Goal: Task Accomplishment & Management: Manage account settings

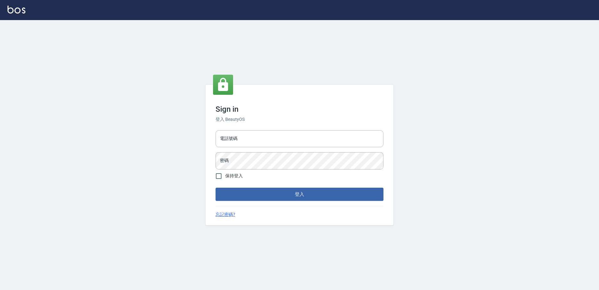
click at [281, 147] on div "電話號碼 電話號碼 密碼 密碼" at bounding box center [299, 150] width 173 height 44
click at [263, 143] on input "電話號碼" at bounding box center [300, 138] width 168 height 17
type input "0426865599"
click at [216, 187] on button "登入" at bounding box center [300, 193] width 168 height 13
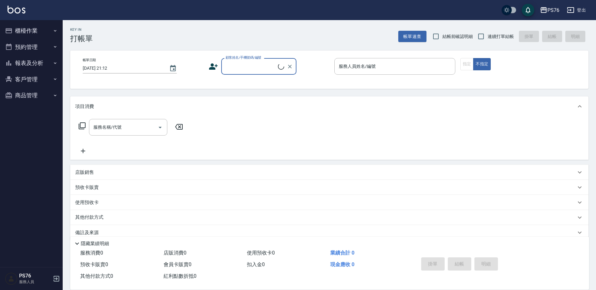
click at [26, 32] on button "櫃檯作業" at bounding box center [32, 31] width 58 height 16
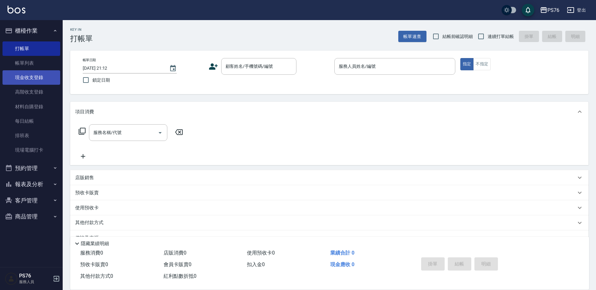
click at [36, 81] on link "現金收支登錄" at bounding box center [32, 77] width 58 height 14
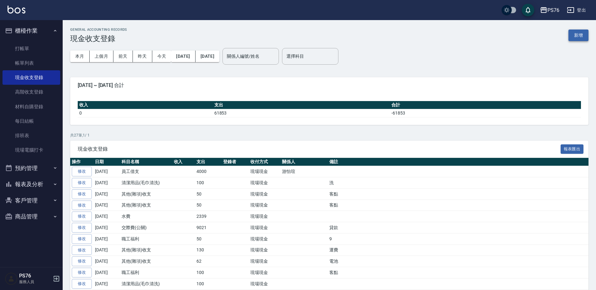
click at [582, 38] on button "新增" at bounding box center [579, 35] width 20 height 12
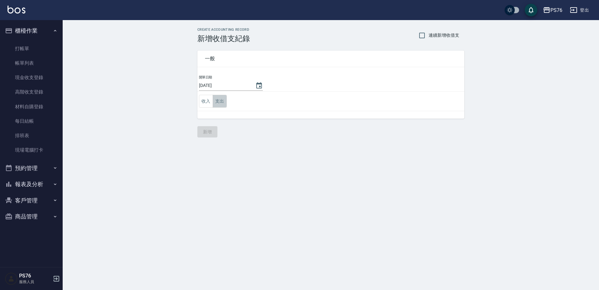
click at [227, 99] on button "支出" at bounding box center [220, 101] width 14 height 13
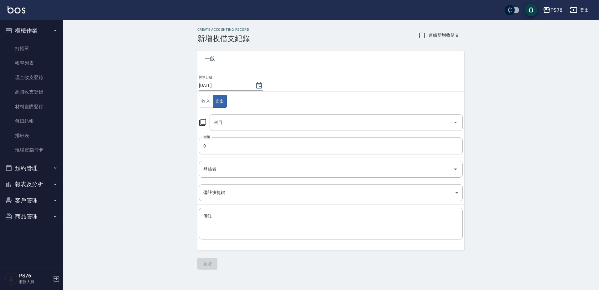
click at [232, 116] on div "科目" at bounding box center [336, 122] width 253 height 17
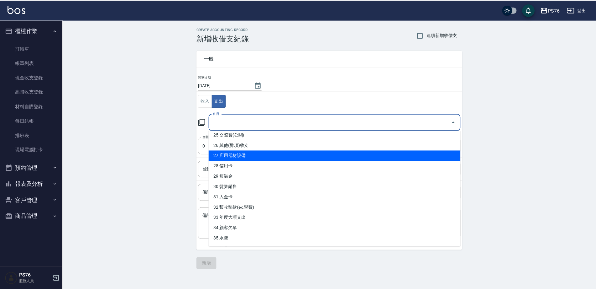
scroll to position [251, 0]
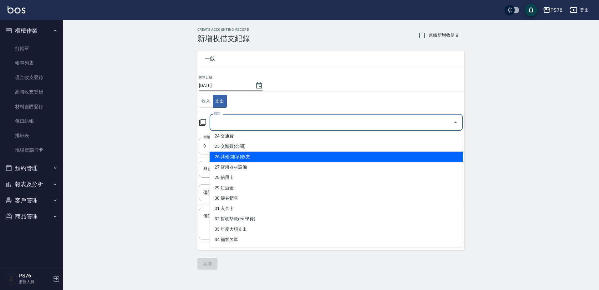
click at [240, 160] on li "26 其他(雜項)收支" at bounding box center [336, 156] width 253 height 10
type input "26 其他(雜項)收支"
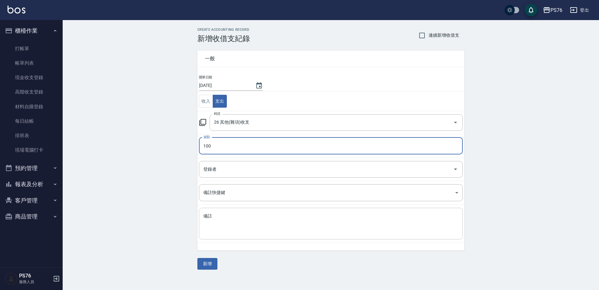
type input "100"
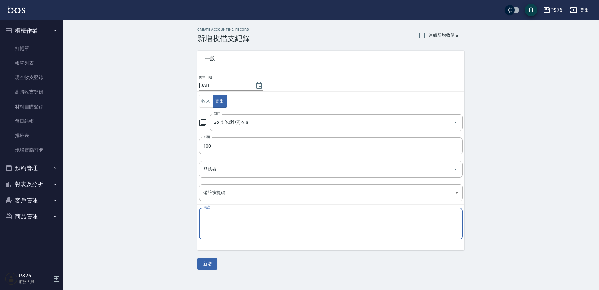
click at [298, 224] on textarea "備註" at bounding box center [330, 223] width 255 height 21
type textarea "F"
type textarea "客點"
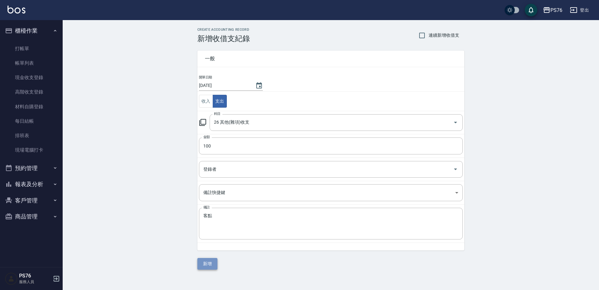
click at [207, 262] on button "新增" at bounding box center [208, 264] width 20 height 12
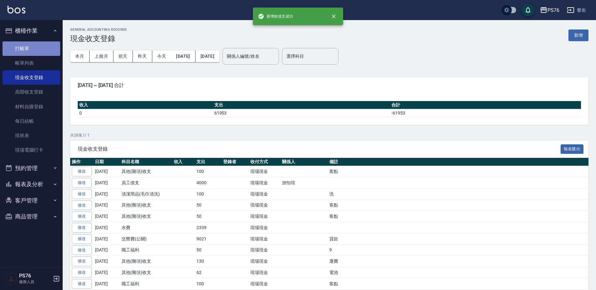
drag, startPoint x: 48, startPoint y: 46, endPoint x: 382, endPoint y: 2, distance: 336.7
click at [49, 46] on link "打帳單" at bounding box center [32, 48] width 58 height 14
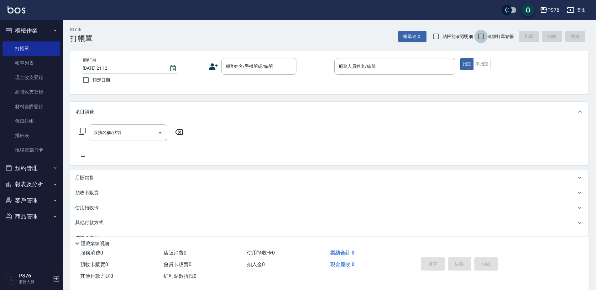
click at [486, 36] on input "連續打單結帳" at bounding box center [481, 36] width 13 height 13
checkbox input "true"
click at [256, 62] on div "顧客姓名/手機號碼/編號 顧客姓名/手機號碼/編號" at bounding box center [258, 66] width 75 height 17
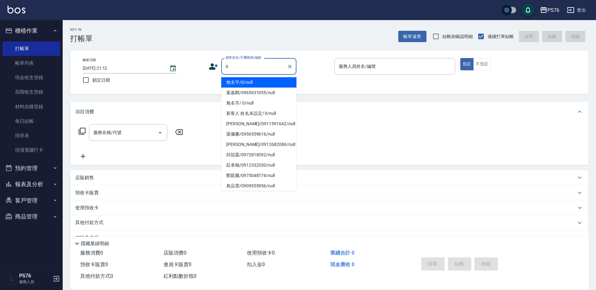
type input "無名字/0/null"
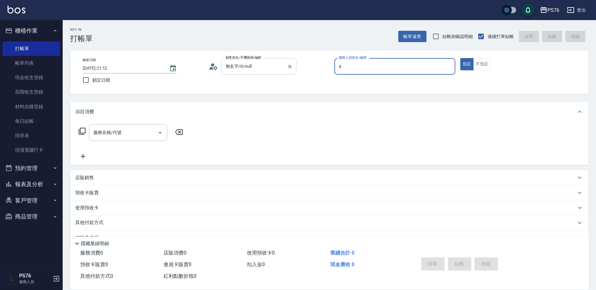
type input "[PERSON_NAME]-4"
type button "true"
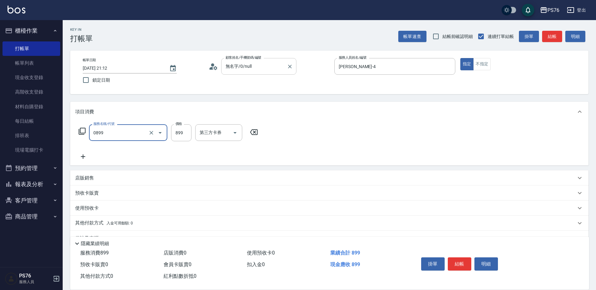
type input "排毒SPA(0899)"
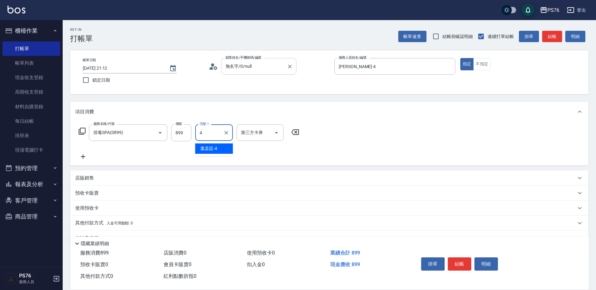
type input "[PERSON_NAME]-4"
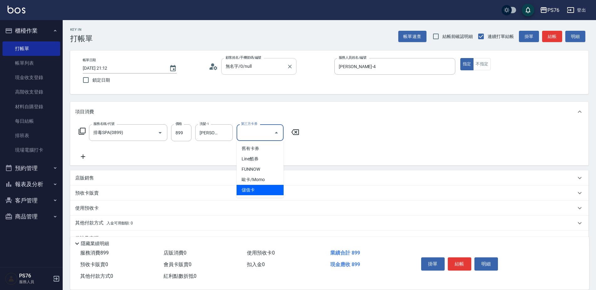
type input "儲值卡"
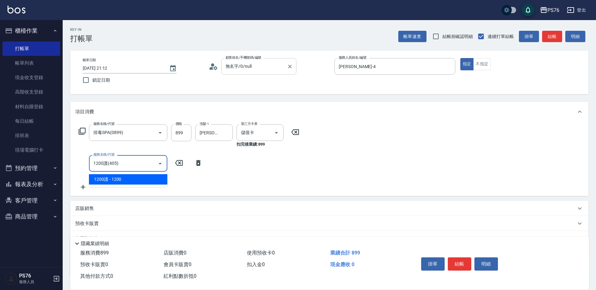
type input "1200護(405)"
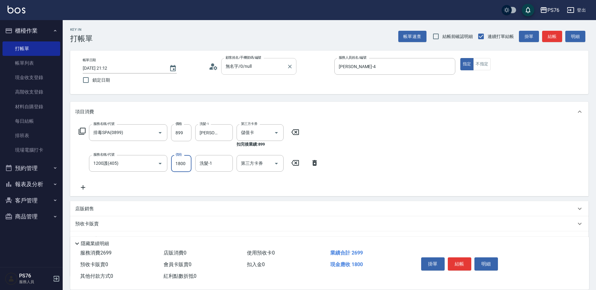
type input "1800"
type input "[PERSON_NAME]-4"
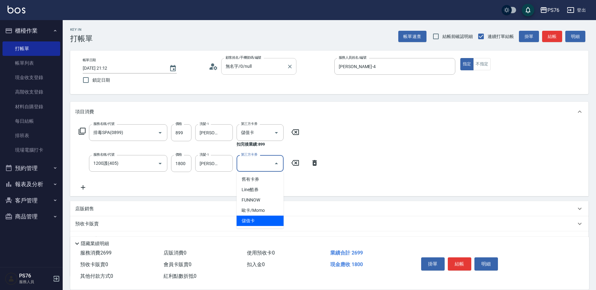
type input "儲值卡"
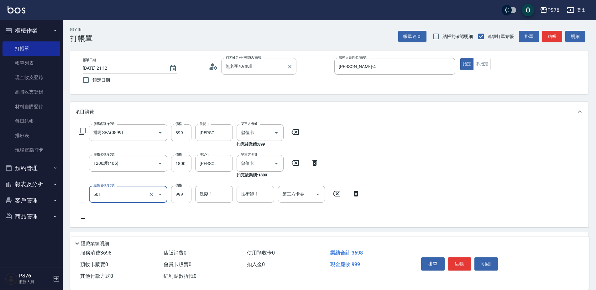
type input "染髮(501)"
type input "1800"
type input "[PERSON_NAME]-4"
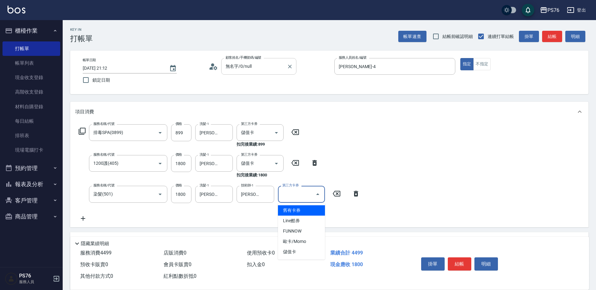
type input "儲值卡"
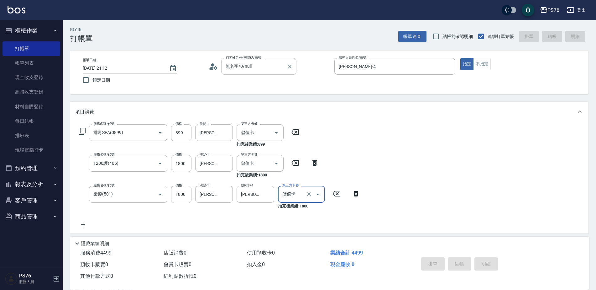
type input "[DATE] 21:15"
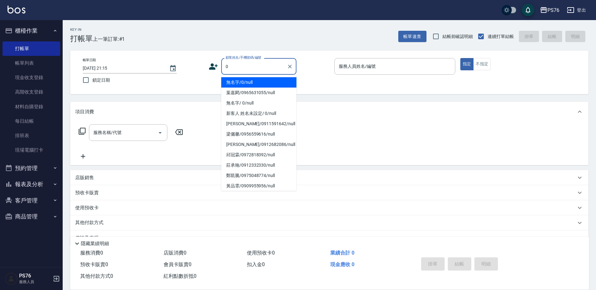
type input "無名字/0/null"
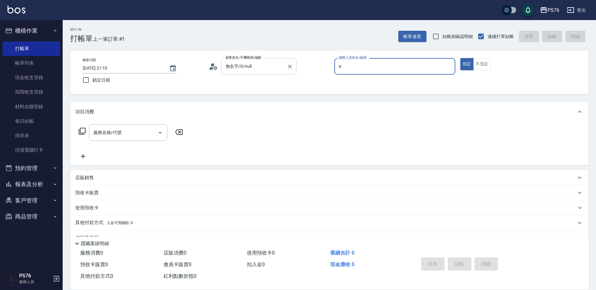
type input "[PERSON_NAME]-9"
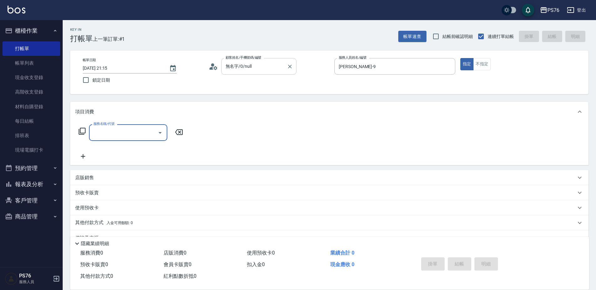
type input "3"
type input "海鹽399(0399)"
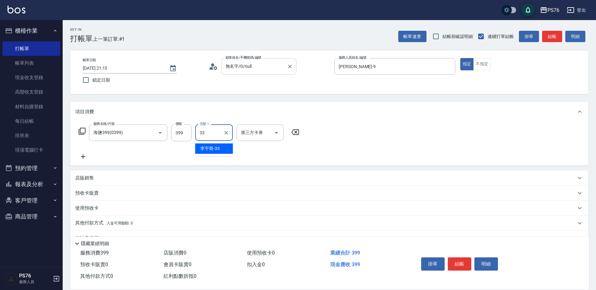
type input "[PERSON_NAME]33"
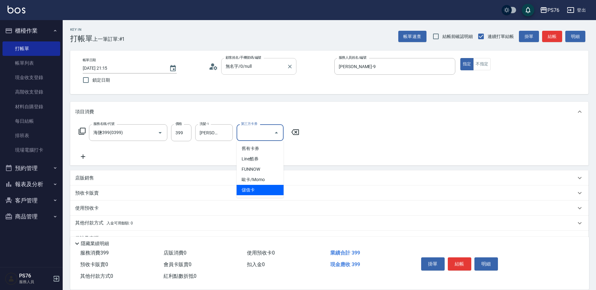
type input "儲值卡"
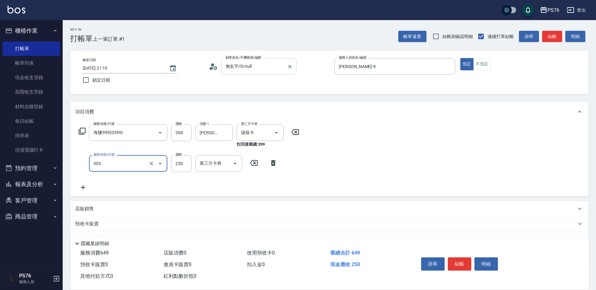
type input "剪髮(303)"
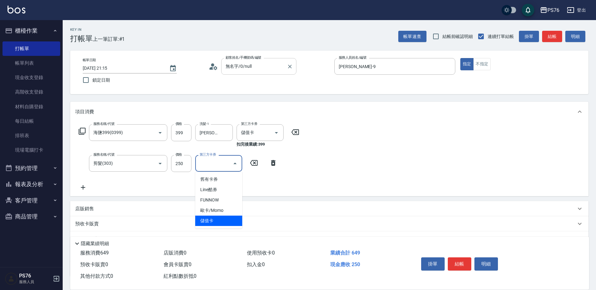
type input "儲值卡"
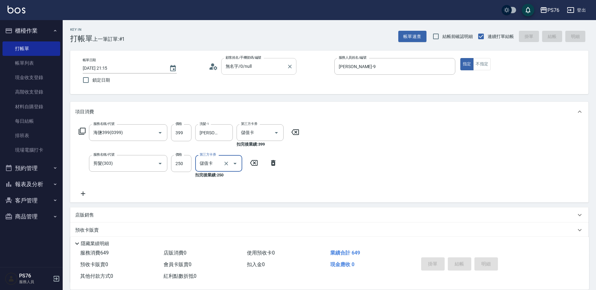
type input "[DATE] 21:17"
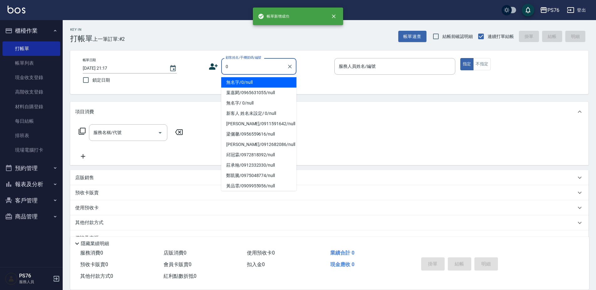
type input "無名字/0/null"
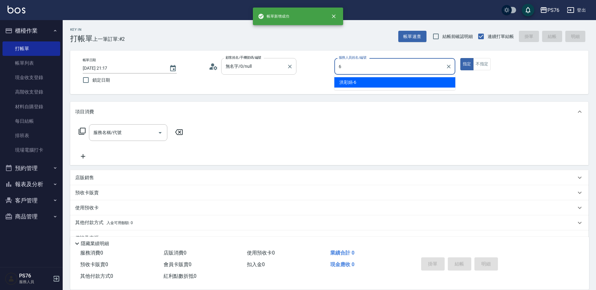
type input "洪彩娟-6"
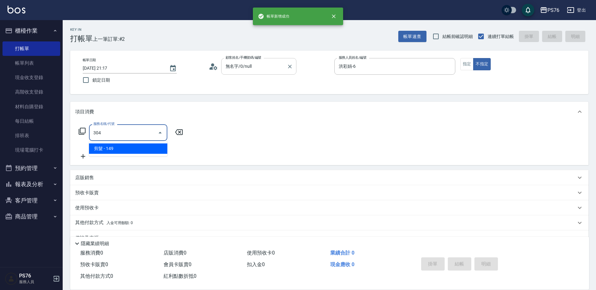
type input "剪髮(304)"
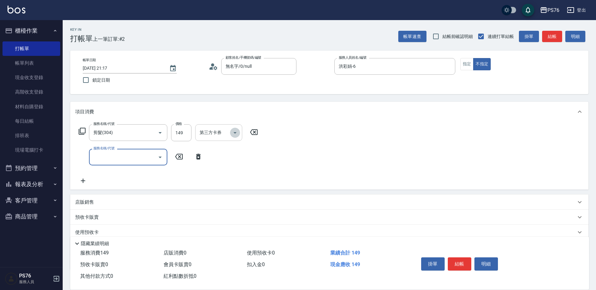
drag, startPoint x: 237, startPoint y: 129, endPoint x: 234, endPoint y: 139, distance: 10.8
click at [237, 129] on icon "Open" at bounding box center [235, 133] width 8 height 8
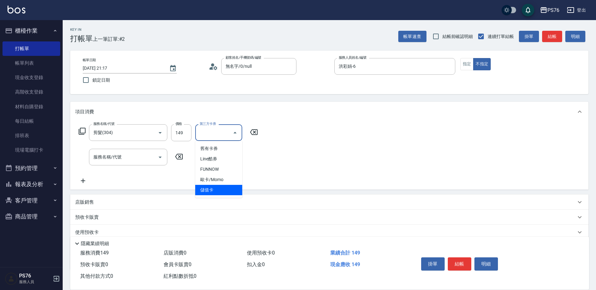
click at [222, 187] on span "儲值卡" at bounding box center [218, 190] width 47 height 10
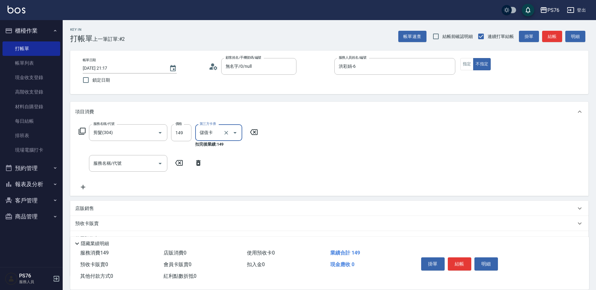
type input "儲值卡"
click at [460, 260] on button "結帳" at bounding box center [460, 263] width 24 height 13
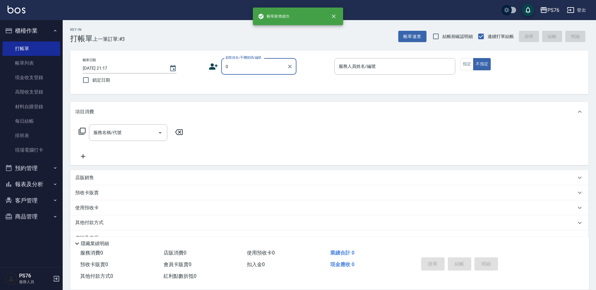
type input "無名字/0/null"
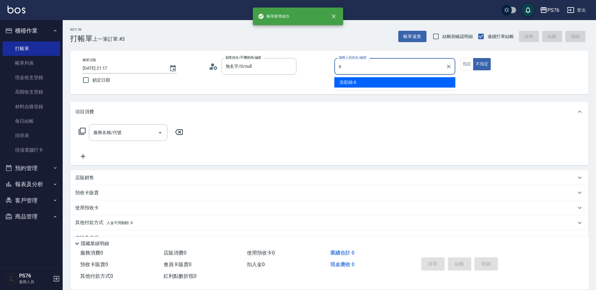
type input "洪彩娟-6"
type button "false"
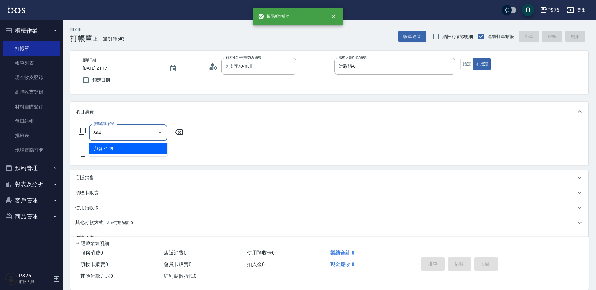
type input "剪髮(304)"
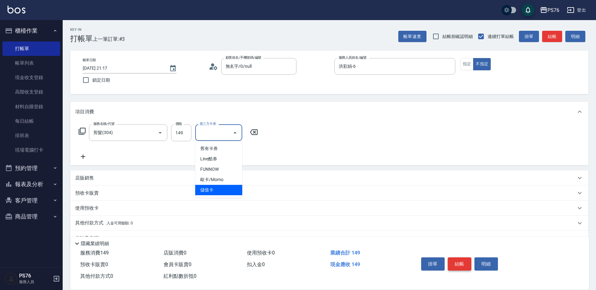
type input "儲值卡"
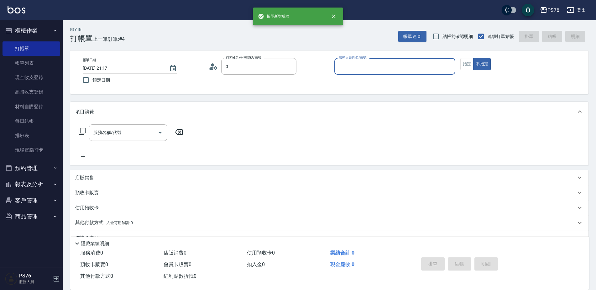
type input "無名字/0/null"
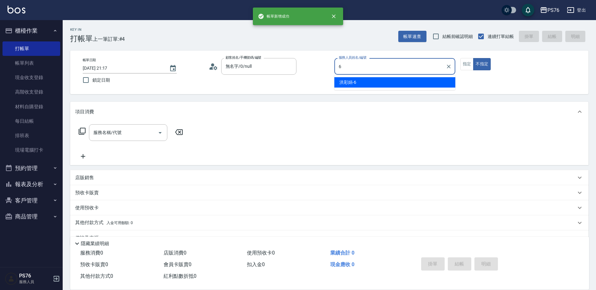
type input "洪彩娟-6"
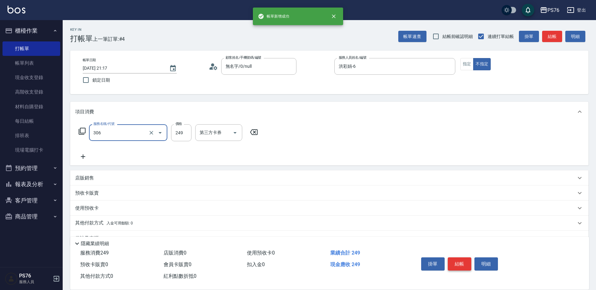
type input "剪髮(306)"
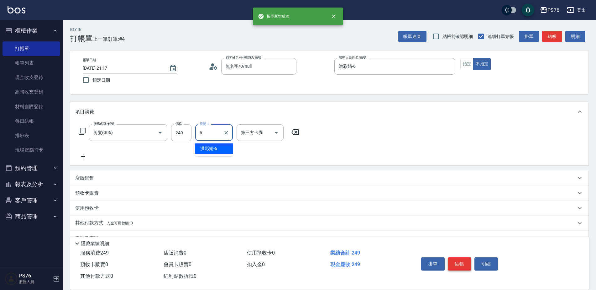
type input "洪彩娟-6"
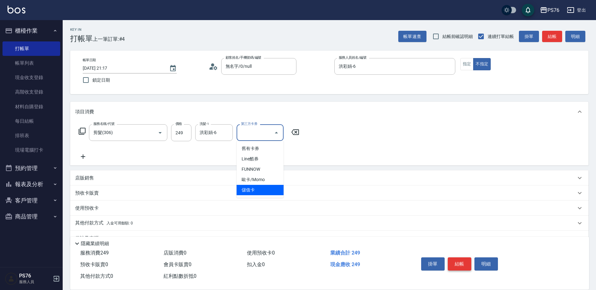
type input "儲值卡"
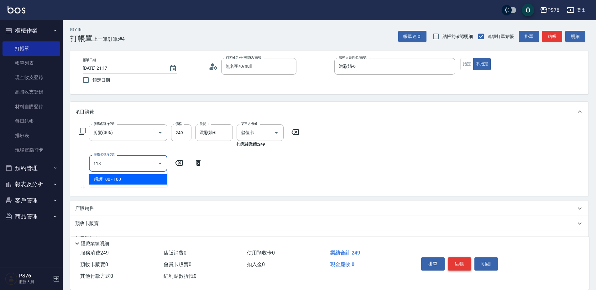
type input "瞬護100(113)"
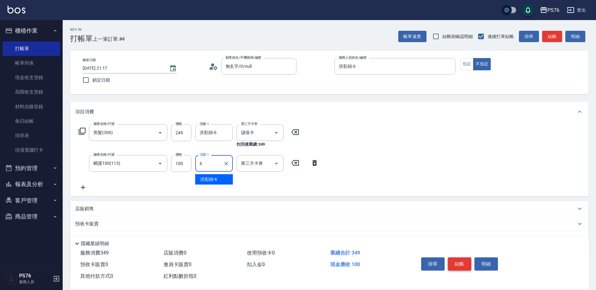
type input "洪彩娟-6"
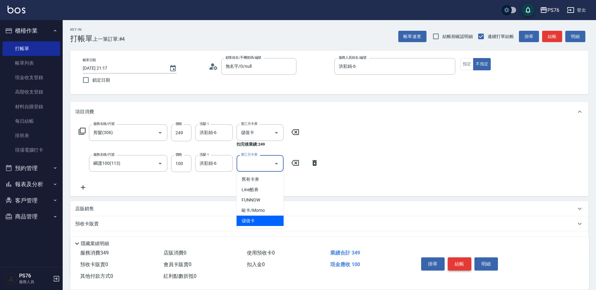
type input "儲值卡"
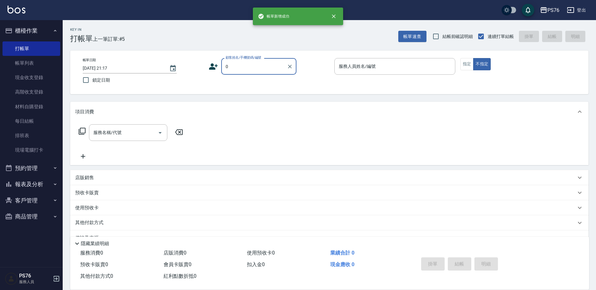
type input "無名字/0/null"
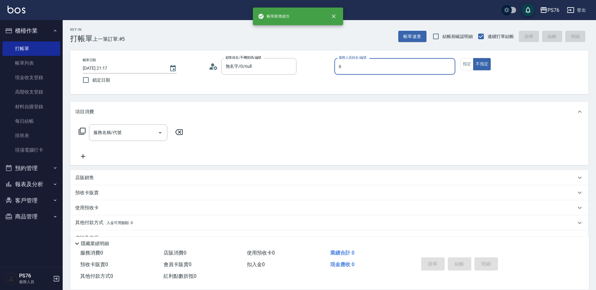
type input "洪彩娟-6"
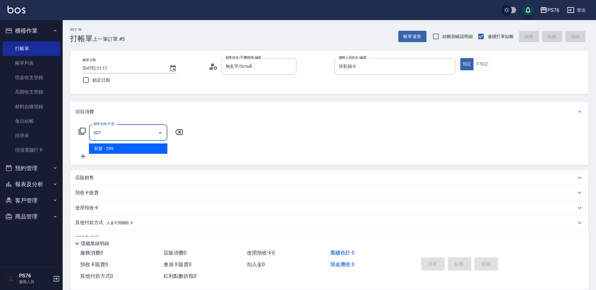
type input "剪髮(307)"
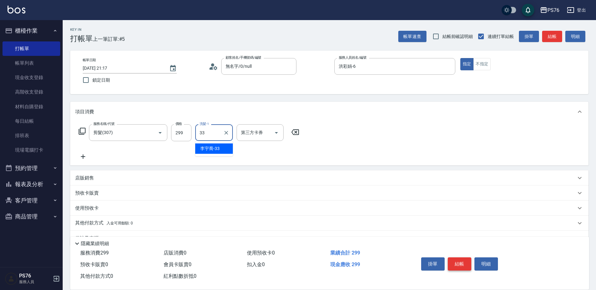
type input "[PERSON_NAME]33"
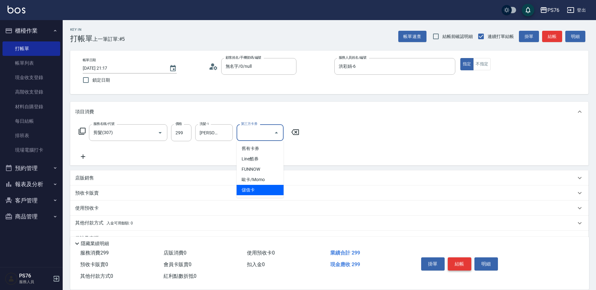
type input "儲值卡"
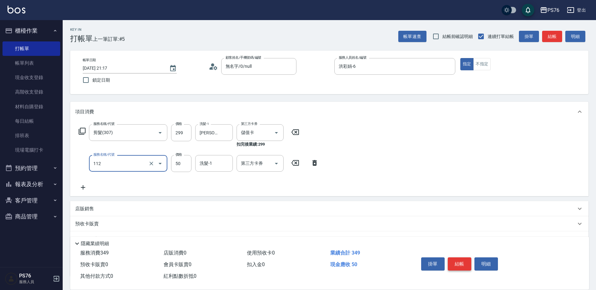
type input "精油50(112)"
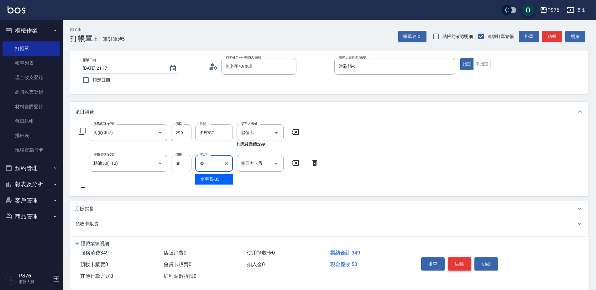
type input "[PERSON_NAME]33"
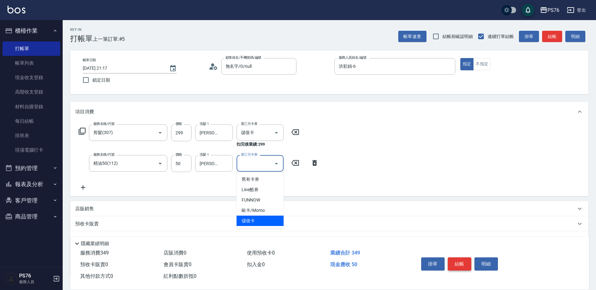
type input "儲值卡"
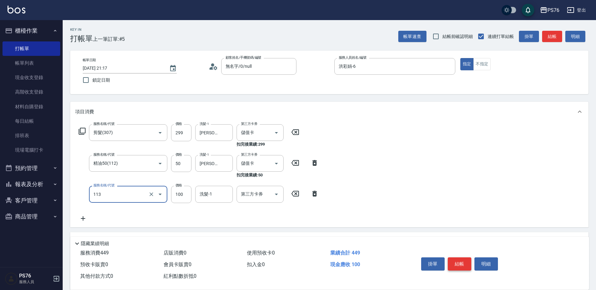
type input "瞬護100(113)"
type input "[PERSON_NAME]33"
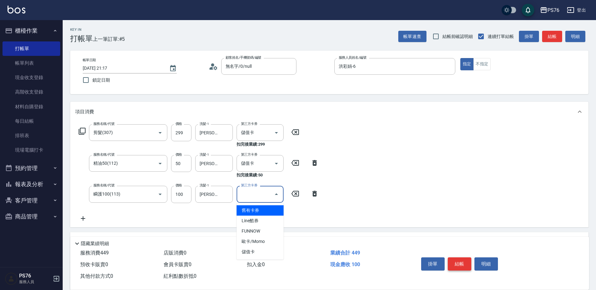
type input "儲值卡"
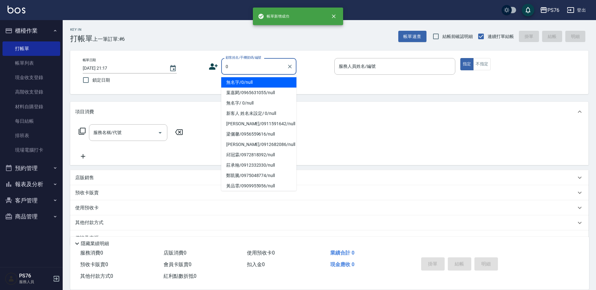
type input "無名字/0/null"
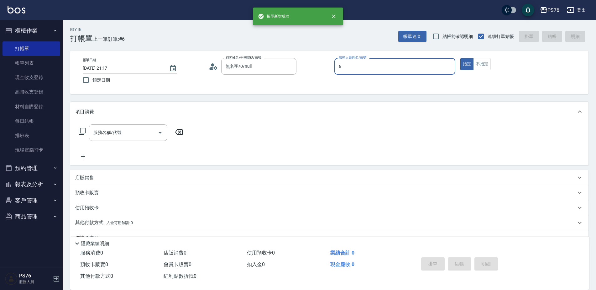
type input "洪彩娟-6"
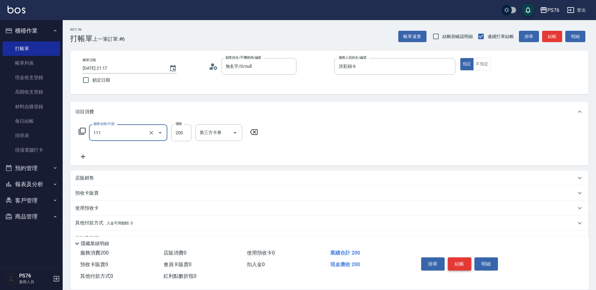
type input "200(111)"
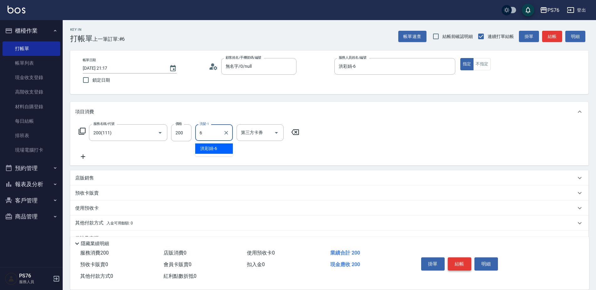
type input "洪彩娟-6"
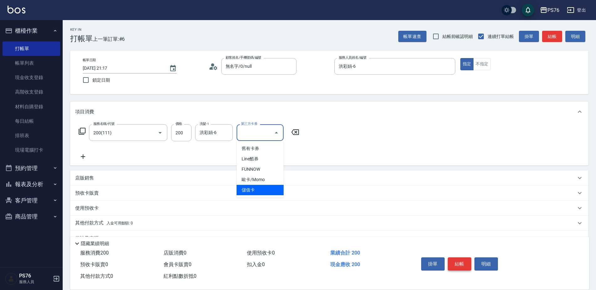
type input "儲值卡"
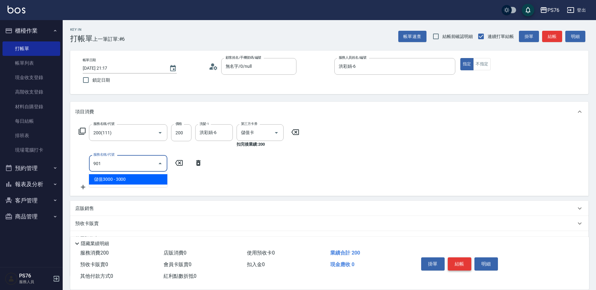
type input "儲值3000(901)"
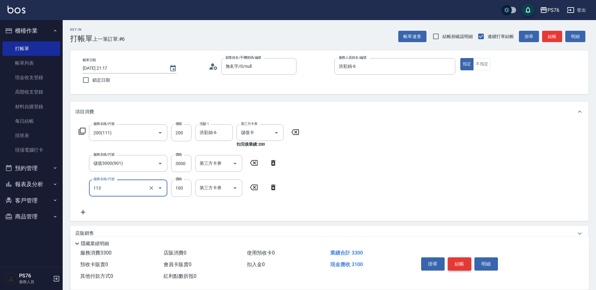
type input "瞬護100(113)"
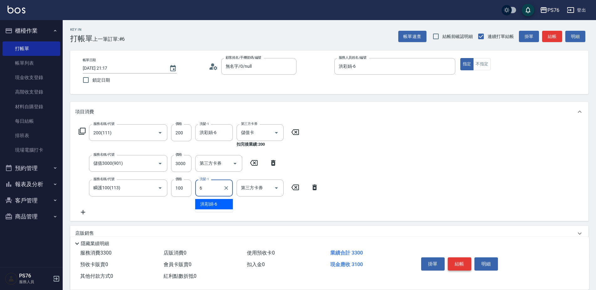
type input "洪彩娟-6"
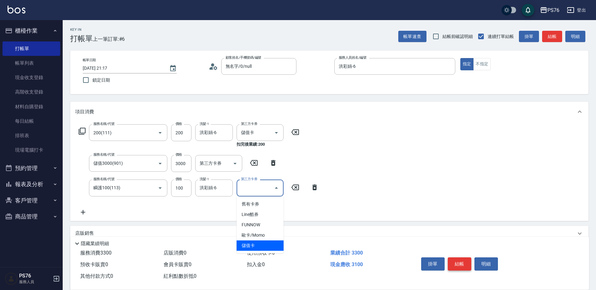
type input "儲值卡"
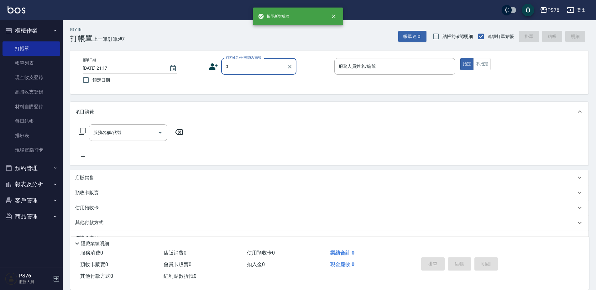
type input "無名字/0/null"
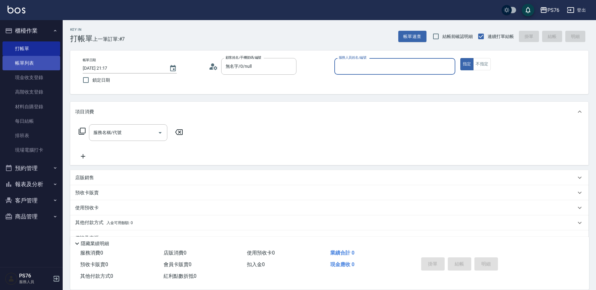
click at [43, 60] on link "帳單列表" at bounding box center [32, 63] width 58 height 14
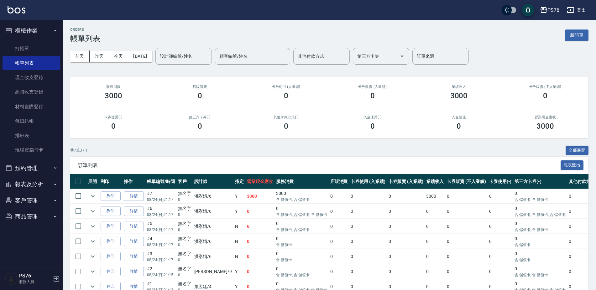
click at [138, 191] on td "詳情" at bounding box center [133, 196] width 23 height 15
click at [139, 196] on link "詳情" at bounding box center [134, 196] width 20 height 10
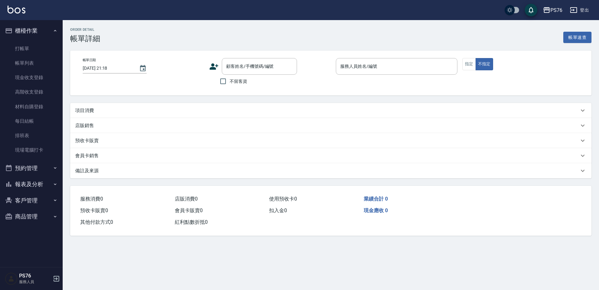
type input "[DATE] 21:17"
type input "洪彩娟-6"
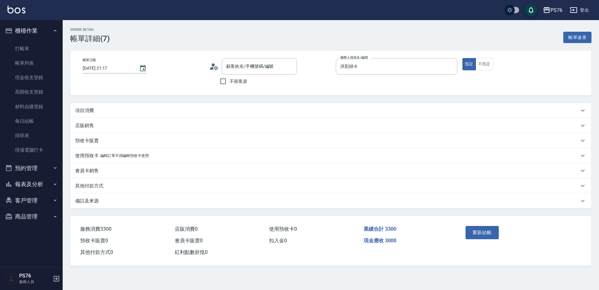
type input "無名字/0/null"
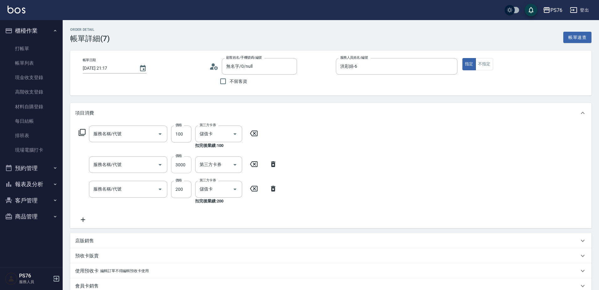
type input "瞬護100(113)"
type input "儲值3000(901)"
type input "200(111)"
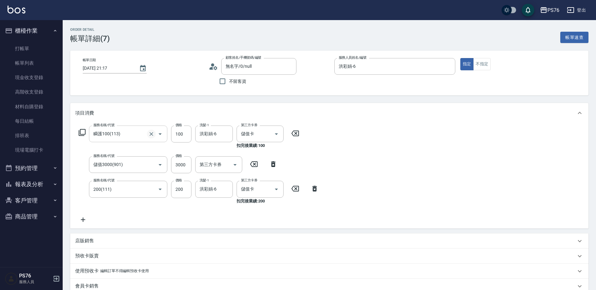
click at [152, 133] on icon "Clear" at bounding box center [152, 134] width 4 height 4
click at [147, 130] on div at bounding box center [156, 133] width 18 height 17
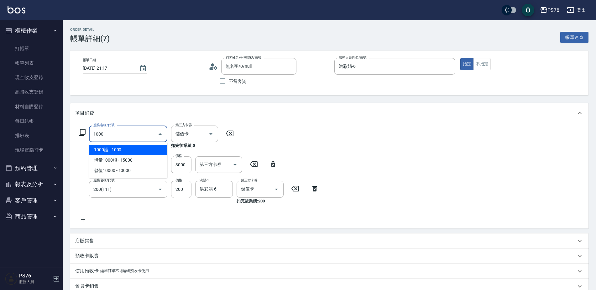
type input "1000護(404)"
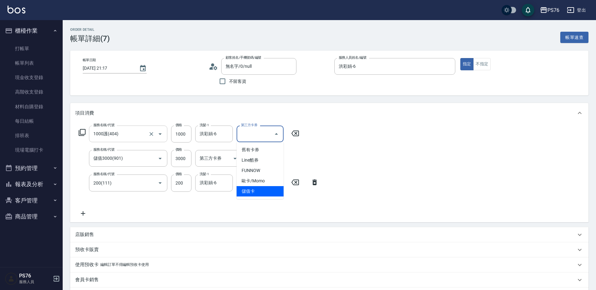
type input "儲值卡"
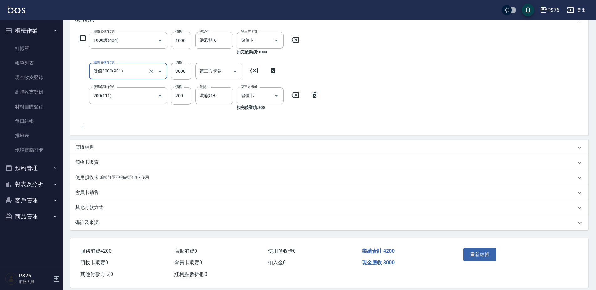
scroll to position [94, 0]
click at [483, 253] on button "重新結帳" at bounding box center [480, 253] width 33 height 13
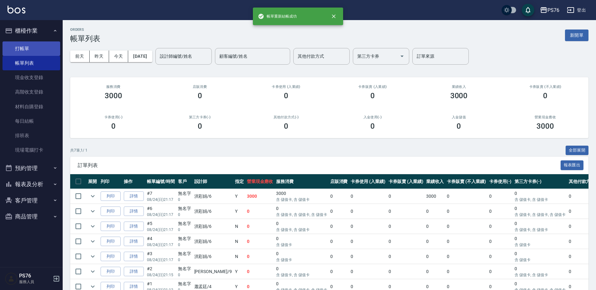
click at [22, 51] on link "打帳單" at bounding box center [32, 48] width 58 height 14
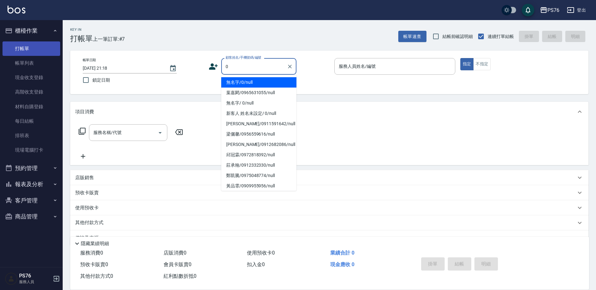
type input "無名字/0/null"
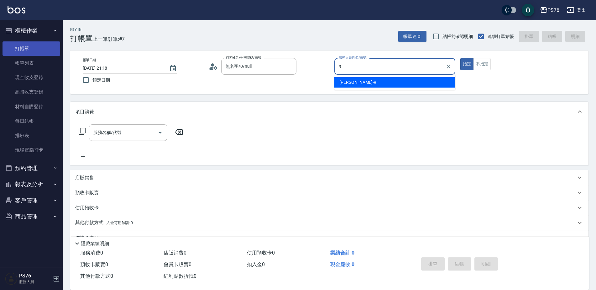
type input "[PERSON_NAME]-9"
type button "true"
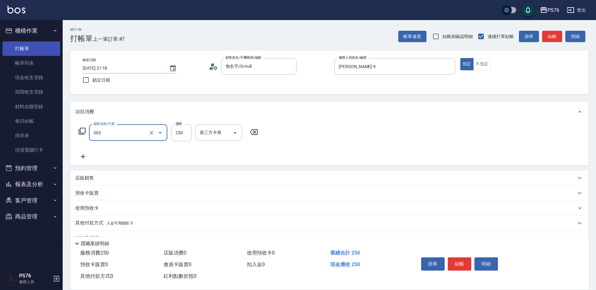
type input "剪髮(303)"
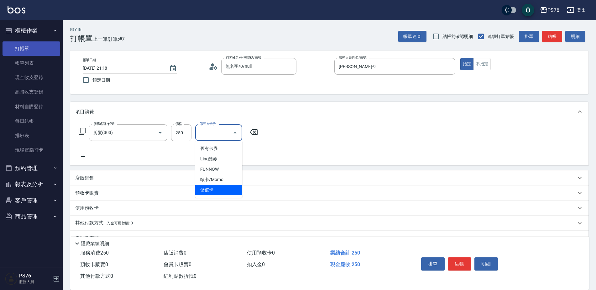
type input "儲值卡"
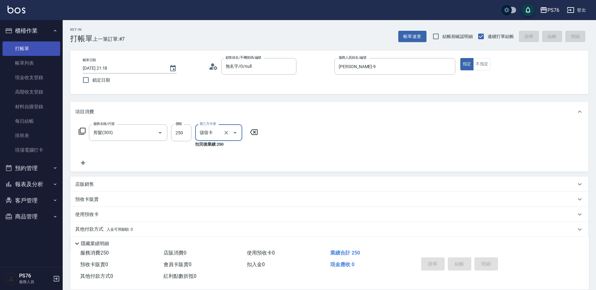
type input "[DATE] 21:19"
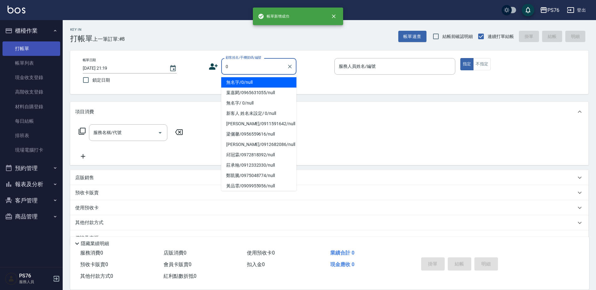
type input "無名字/0/null"
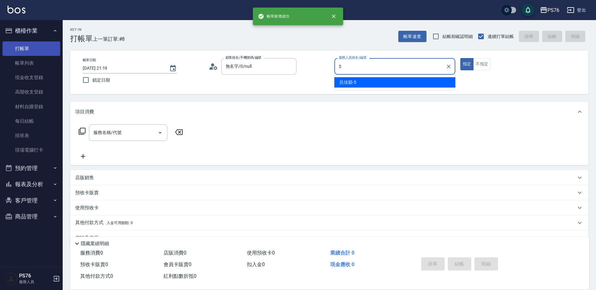
type input "呂佳穎-5"
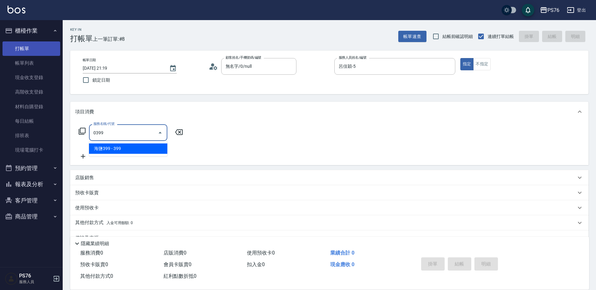
type input "海鹽399(0399)"
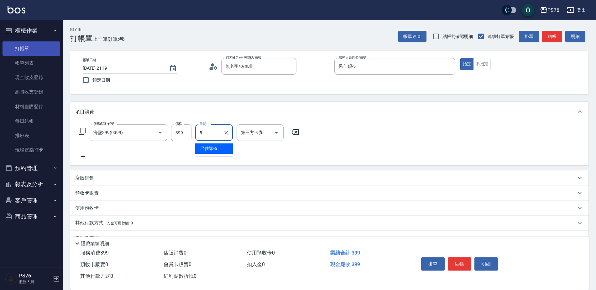
type input "呂佳穎-5"
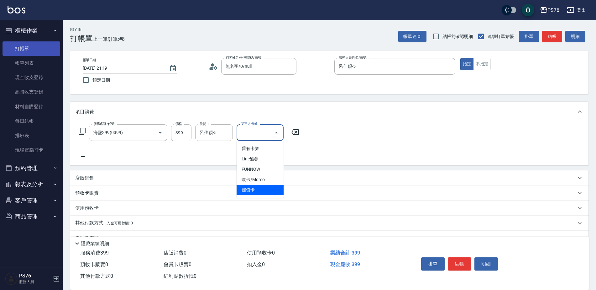
type input "儲值卡"
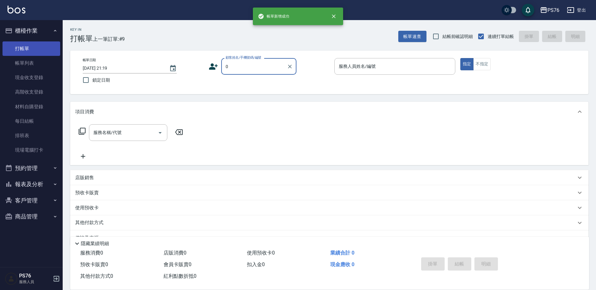
type input "無名字/0/null"
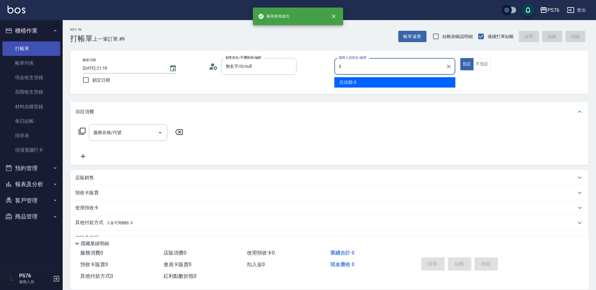
type input "呂佳穎-5"
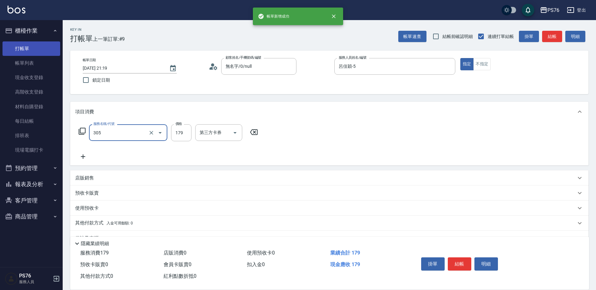
type input "剪髮(305)"
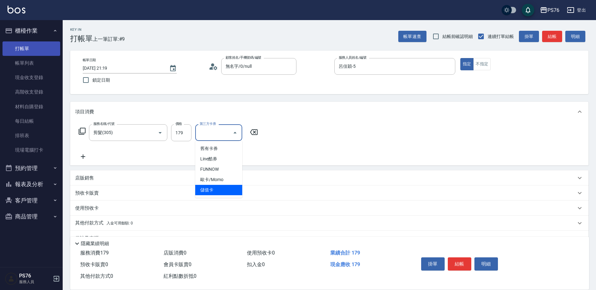
type input "儲值卡"
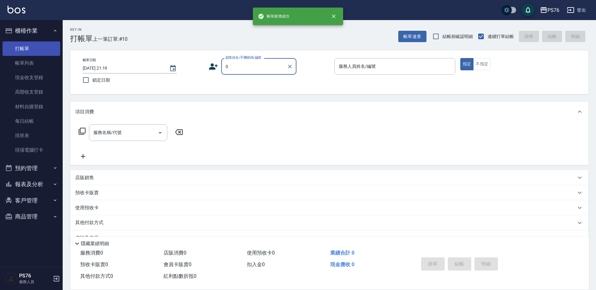
type input "無名字/0/null"
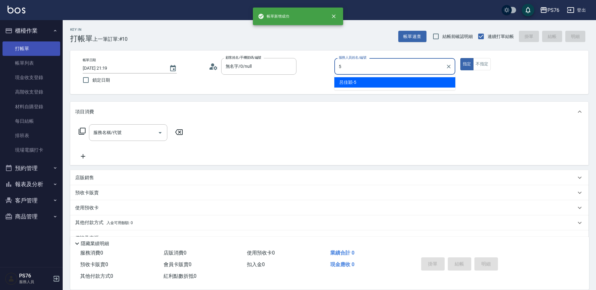
type input "呂佳穎-5"
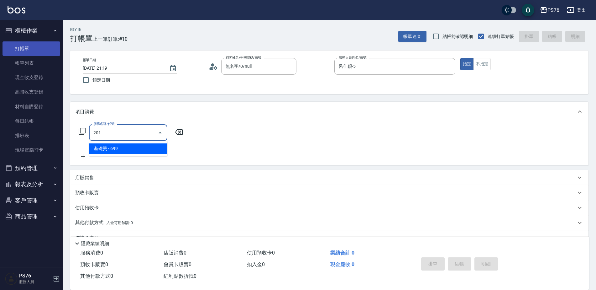
type input "基礎燙(201)"
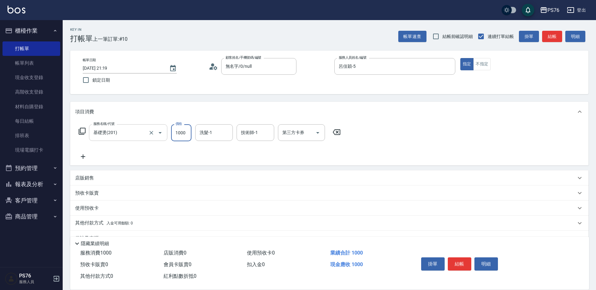
type input "1000"
click at [133, 137] on input "基礎燙(201)" at bounding box center [119, 132] width 55 height 11
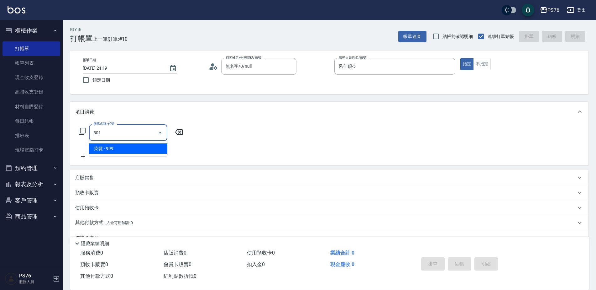
type input "染髮(501)"
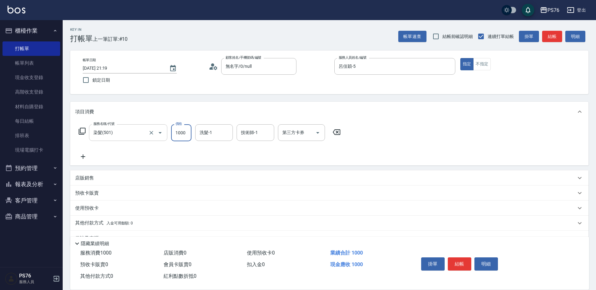
type input "1000"
type input "呂佳穎-5"
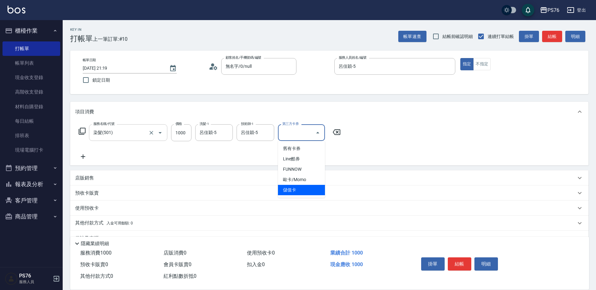
type input "儲值卡"
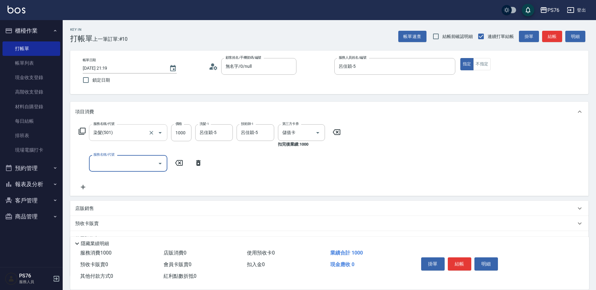
type input "1"
type input "750護(403)"
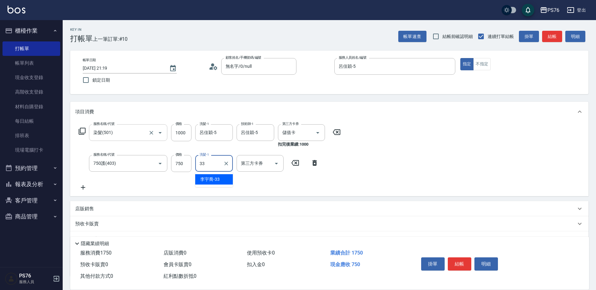
type input "[PERSON_NAME]33"
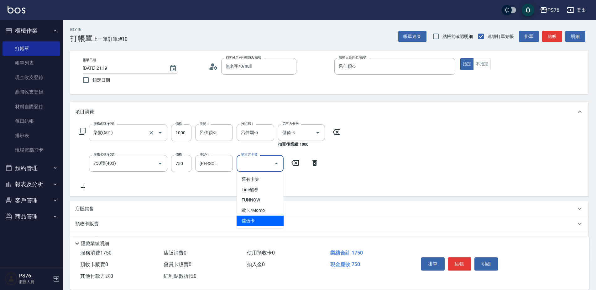
type input "儲值卡"
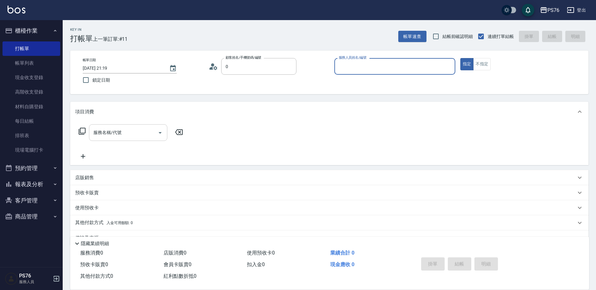
type input "無名字/0/null"
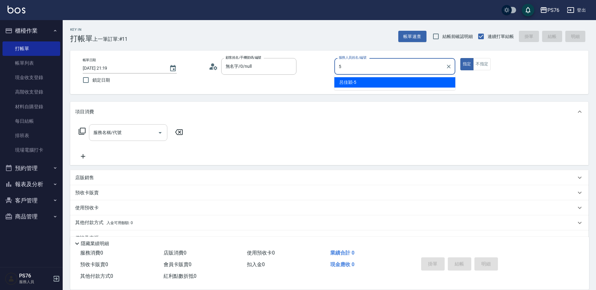
type input "呂佳穎-5"
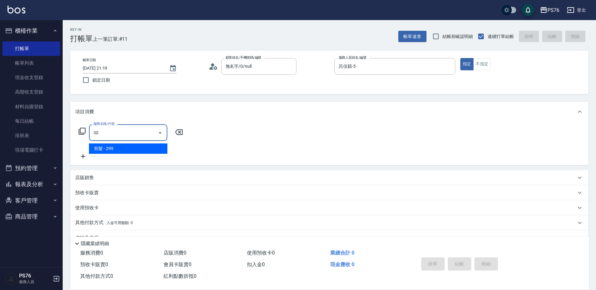
type input "3"
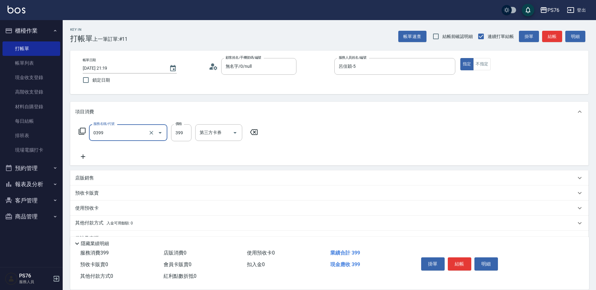
type input "海鹽399(0399)"
type input "54"
click at [202, 135] on input "洗髮-1" at bounding box center [214, 132] width 32 height 11
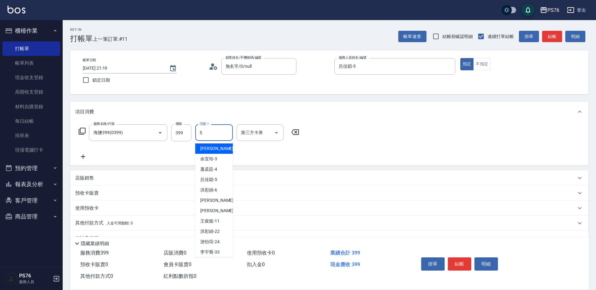
type input "呂佳穎-5"
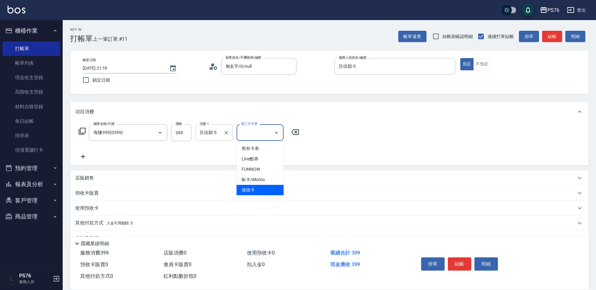
type input "儲值卡"
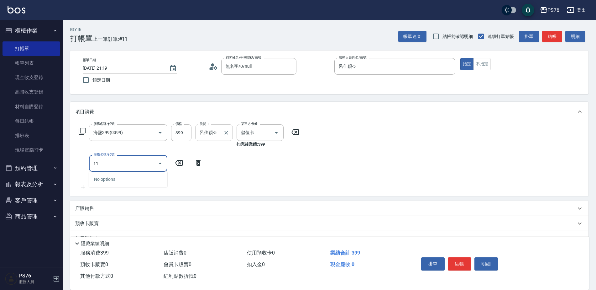
type input "112"
click at [154, 164] on icon "Clear" at bounding box center [151, 163] width 6 height 6
click at [153, 164] on icon "Clear" at bounding box center [151, 163] width 6 height 6
type input "剪瀏海(310)"
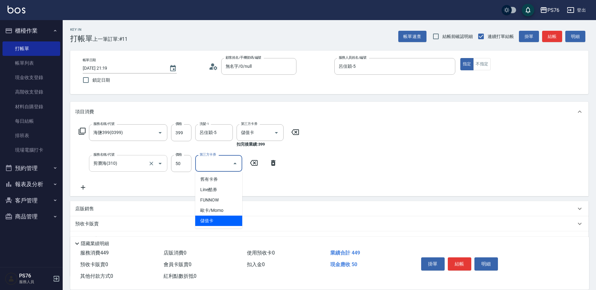
type input "儲值卡"
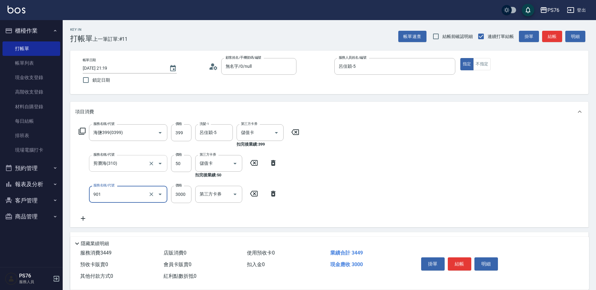
type input "儲值3000(901)"
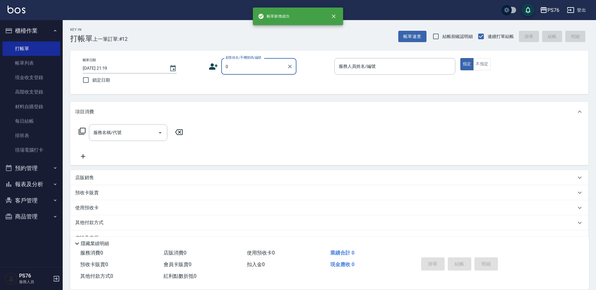
type input "無名字/0/null"
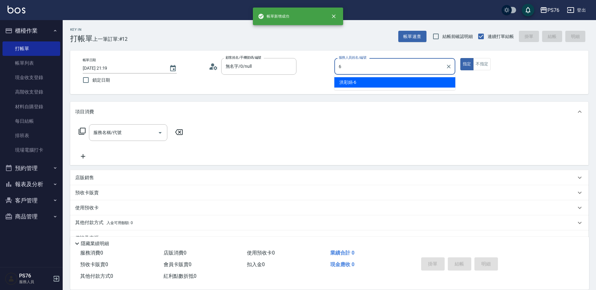
type input "洪彩娟-6"
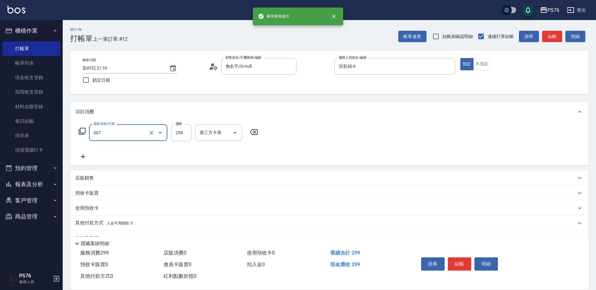
type input "剪髮(307)"
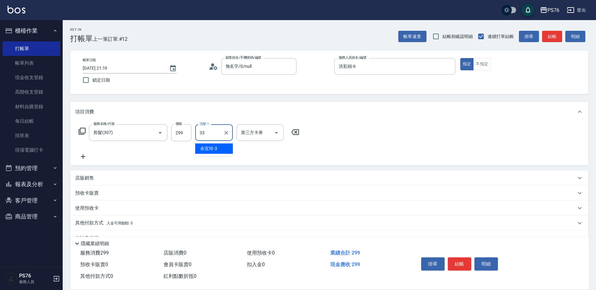
type input "[PERSON_NAME]33"
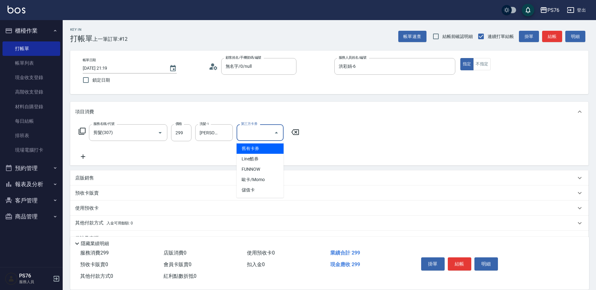
type input "儲值卡"
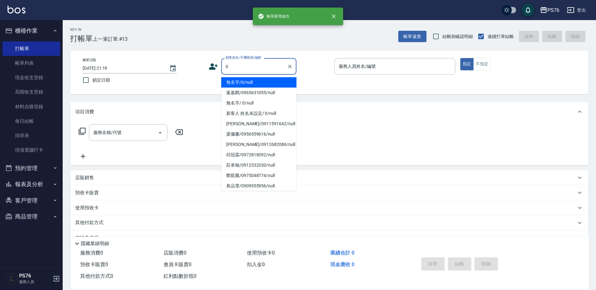
type input "無名字/0/null"
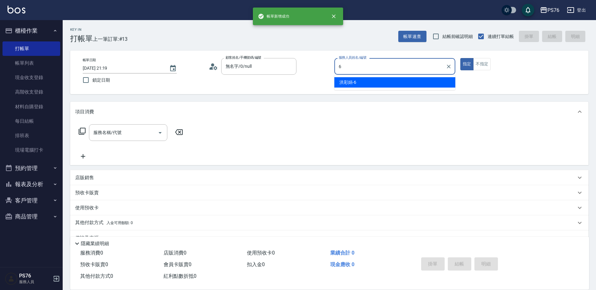
type input "洪彩娟-6"
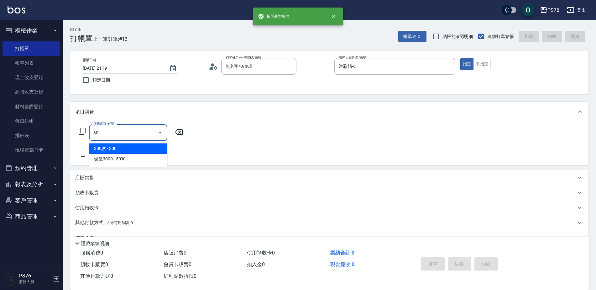
type input "3"
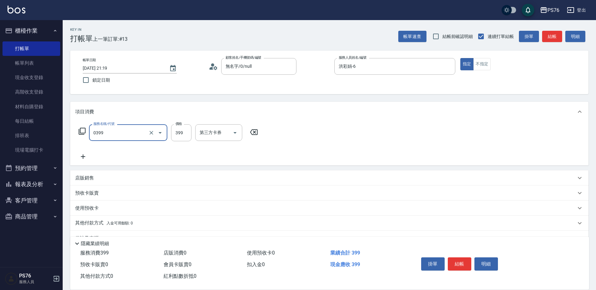
type input "海鹽399(0399)"
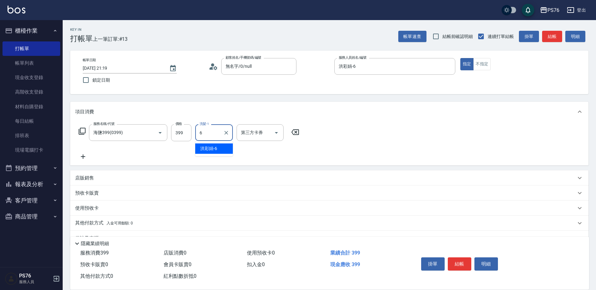
type input "洪彩娟-6"
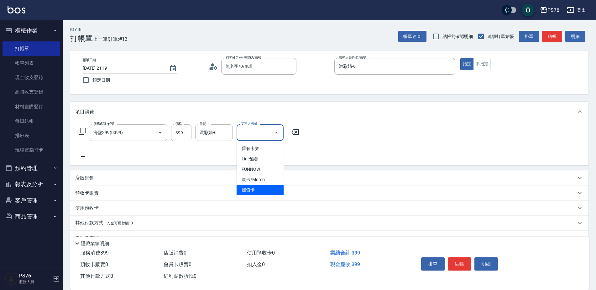
type input "儲值卡"
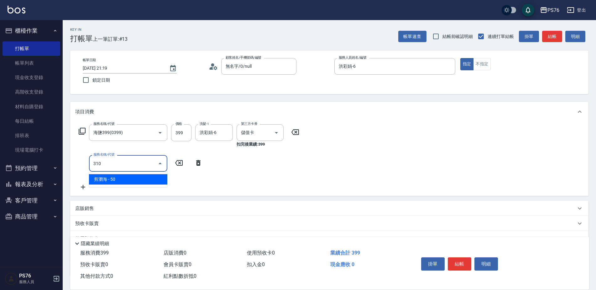
type input "剪瀏海(310)"
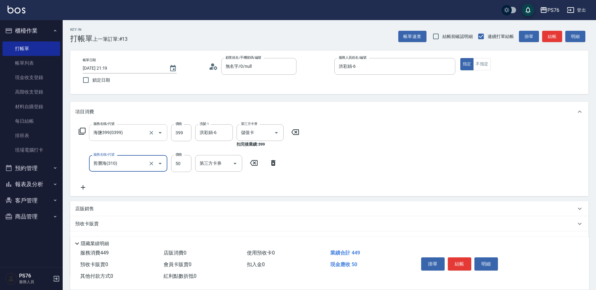
click at [142, 137] on input "海鹽399(0399)" at bounding box center [119, 132] width 55 height 11
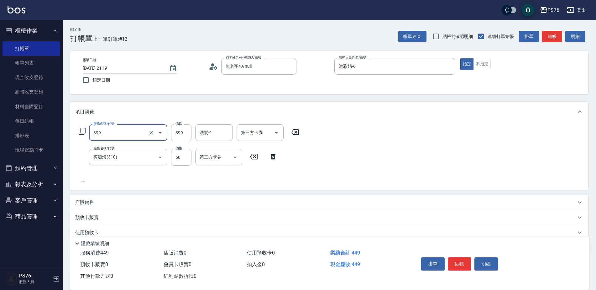
type input "接髮洗(399)"
click at [203, 135] on input "洗髮-1" at bounding box center [214, 132] width 32 height 11
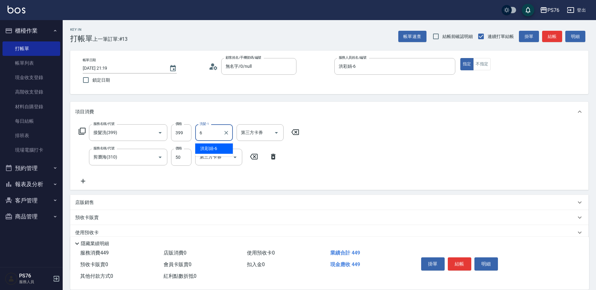
type input "洪彩娟-6"
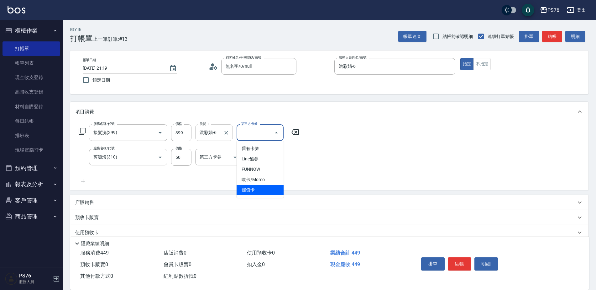
type input "儲值卡"
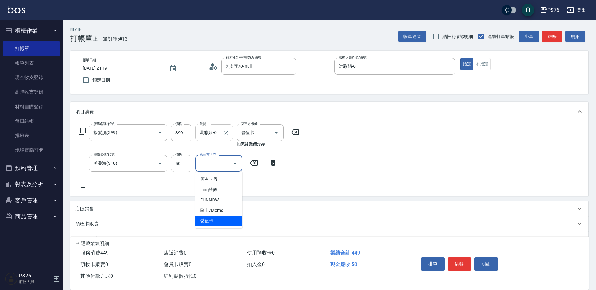
type input "儲值卡"
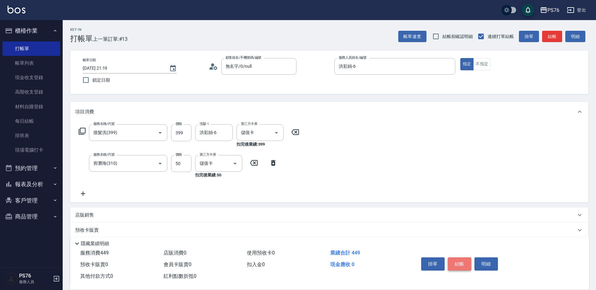
click at [461, 262] on button "結帳" at bounding box center [460, 263] width 24 height 13
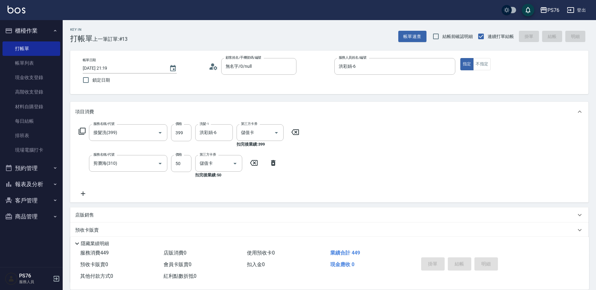
type input "[DATE] 21:20"
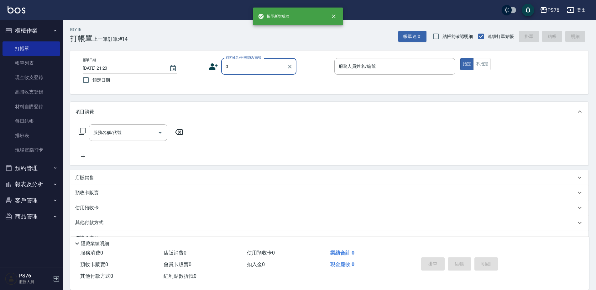
type input "無名字/0/null"
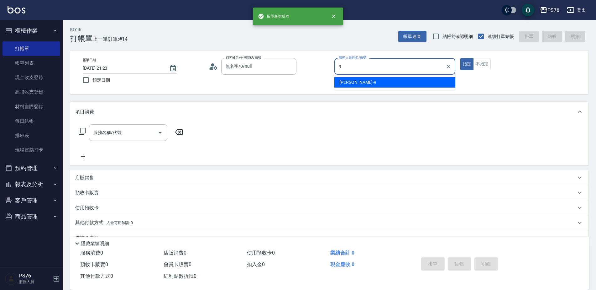
type input "[PERSON_NAME]-9"
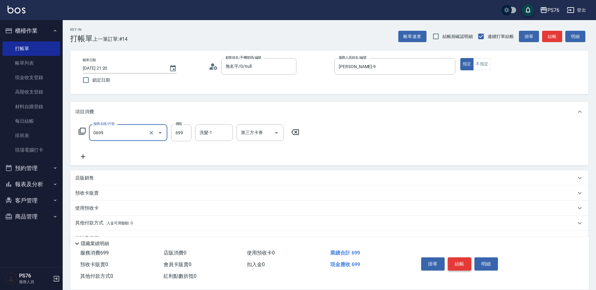
type input "精油SPA(0699)"
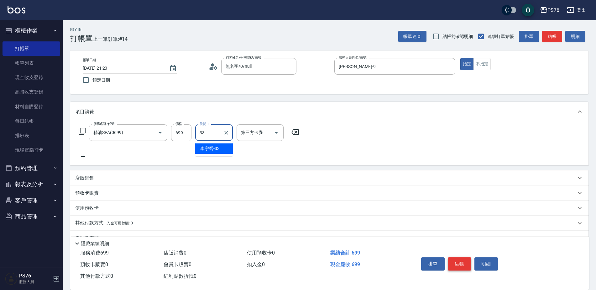
type input "[PERSON_NAME]33"
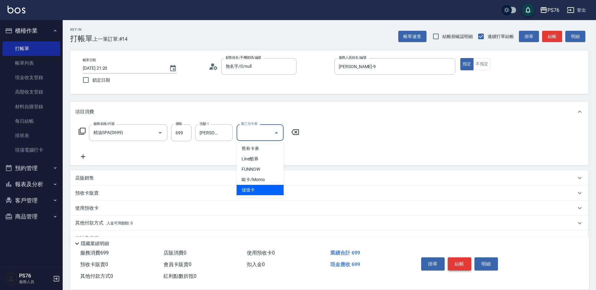
type input "儲值卡"
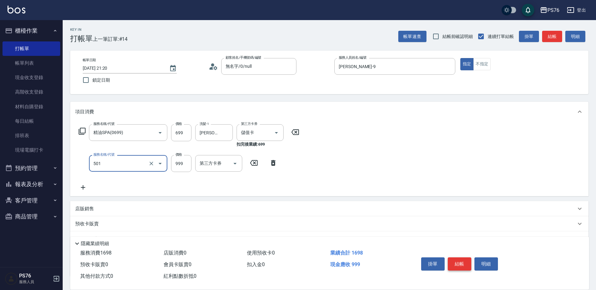
type input "染髮(501)"
type input "1200"
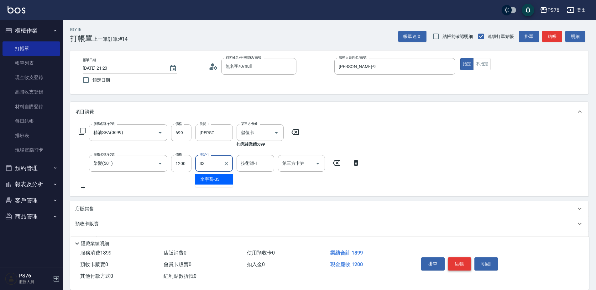
type input "[PERSON_NAME]33"
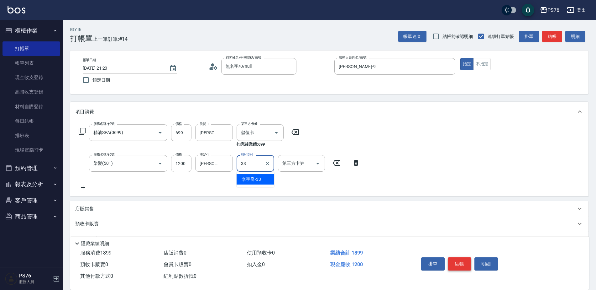
type input "[PERSON_NAME]33"
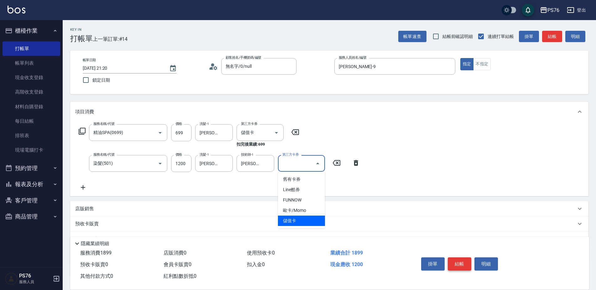
type input "儲值卡"
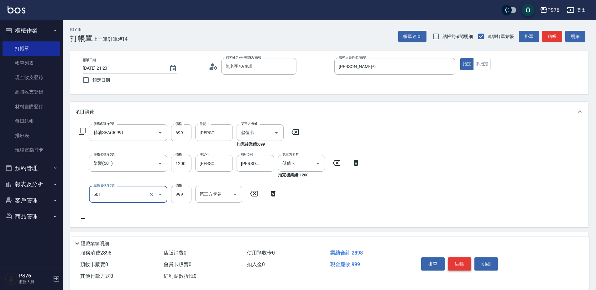
type input "染髮(501)"
type input "2500"
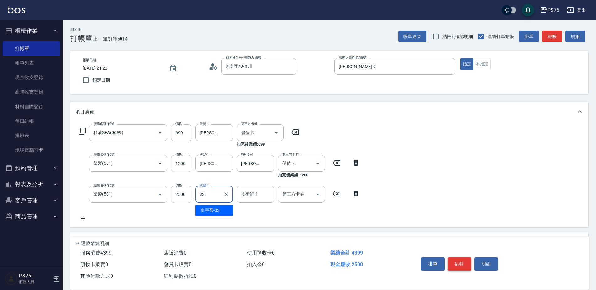
type input "[PERSON_NAME]33"
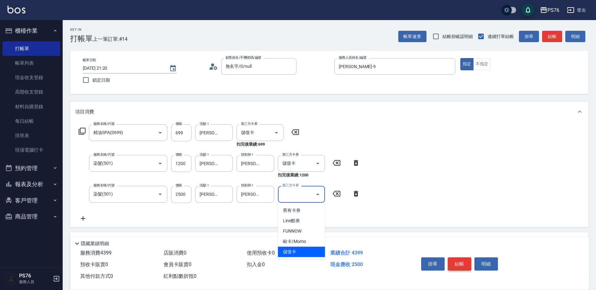
type input "儲值卡"
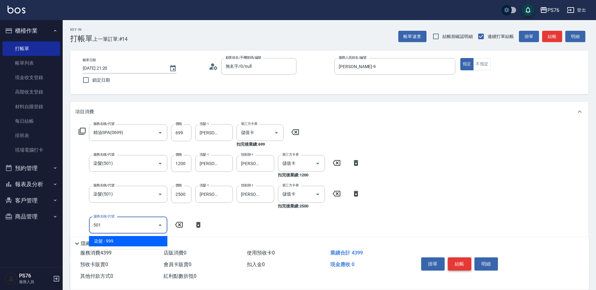
type input "染髮(501)"
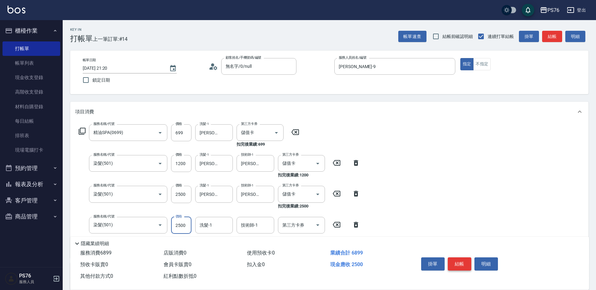
type input "2500"
type input "[PERSON_NAME]33"
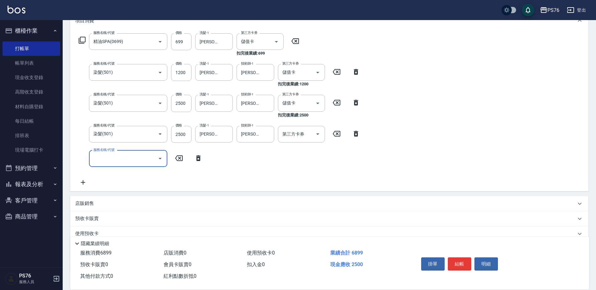
scroll to position [125, 0]
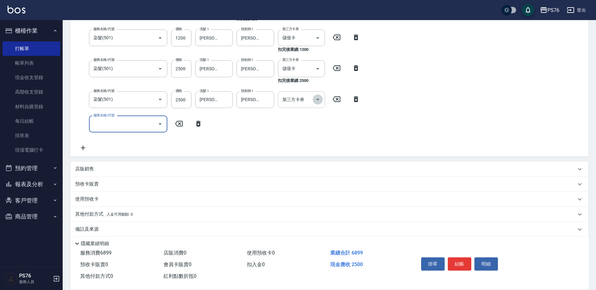
drag, startPoint x: 319, startPoint y: 100, endPoint x: 318, endPoint y: 105, distance: 5.8
click at [319, 100] on icon "Open" at bounding box center [318, 100] width 8 height 8
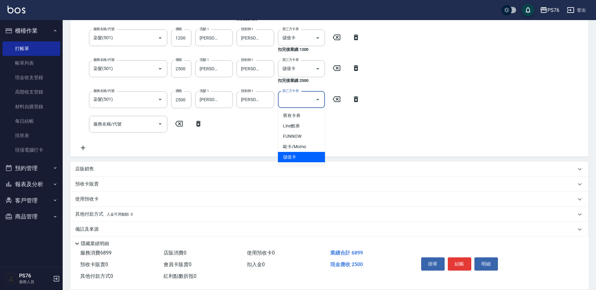
click at [303, 157] on span "儲值卡" at bounding box center [301, 157] width 47 height 10
type input "儲值卡"
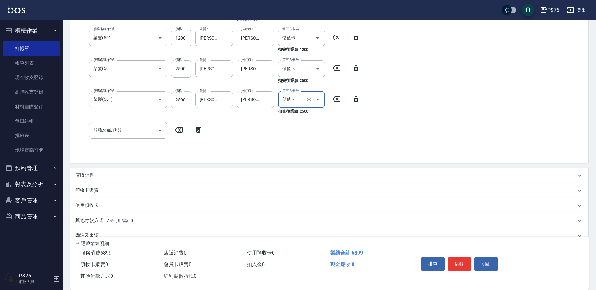
scroll to position [124, 0]
click at [186, 102] on input "2500" at bounding box center [181, 100] width 20 height 17
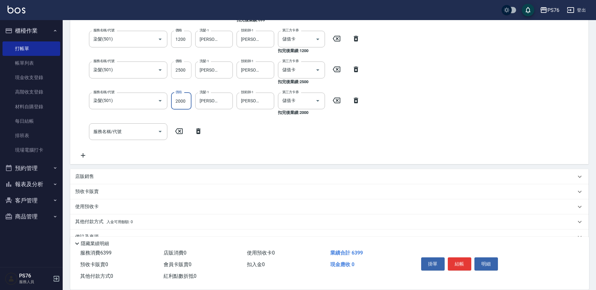
type input "2000"
click at [178, 67] on input "2500" at bounding box center [181, 69] width 20 height 17
type input "2000"
click at [135, 133] on input "服務名稱/代號" at bounding box center [123, 131] width 63 height 11
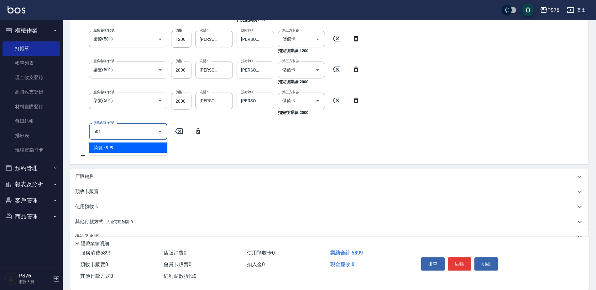
type input "染髮(501)"
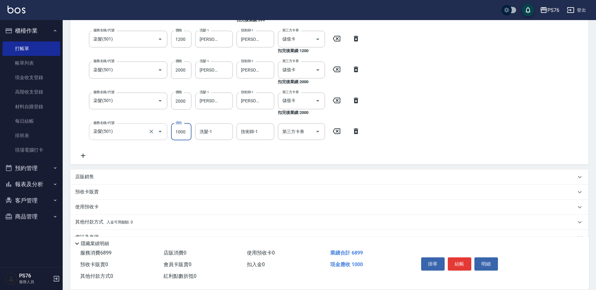
type input "1000"
type input "[PERSON_NAME]33"
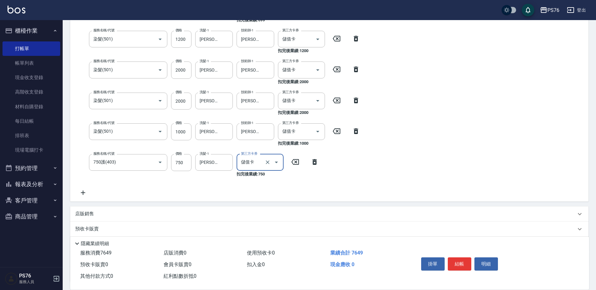
click at [133, 212] on div "店販銷售" at bounding box center [325, 213] width 501 height 7
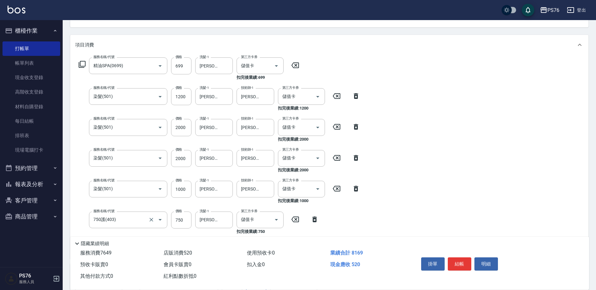
scroll to position [125, 0]
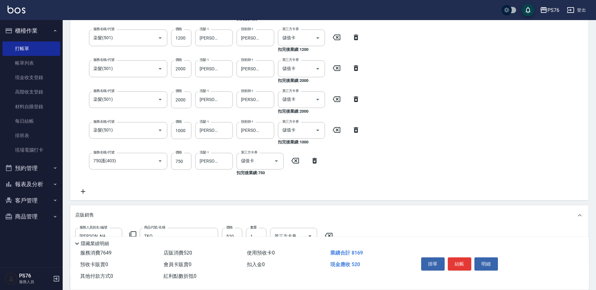
click at [90, 188] on icon at bounding box center [83, 191] width 16 height 8
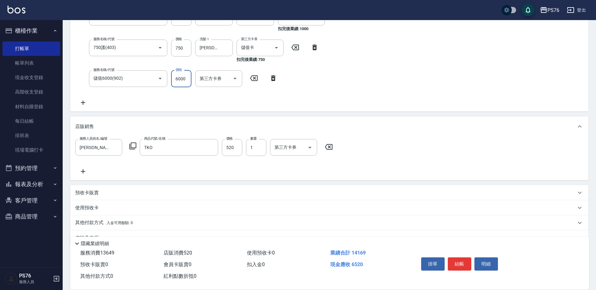
scroll to position [250, 0]
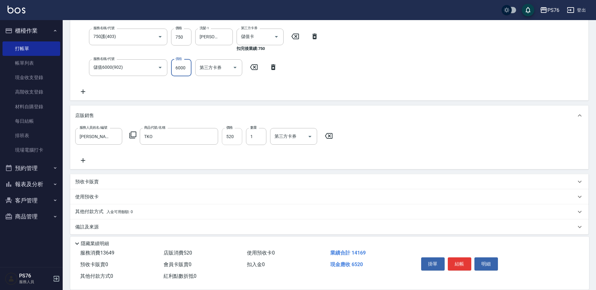
click at [234, 140] on input "520" at bounding box center [232, 136] width 20 height 17
click at [309, 137] on icon "Open" at bounding box center [310, 137] width 8 height 8
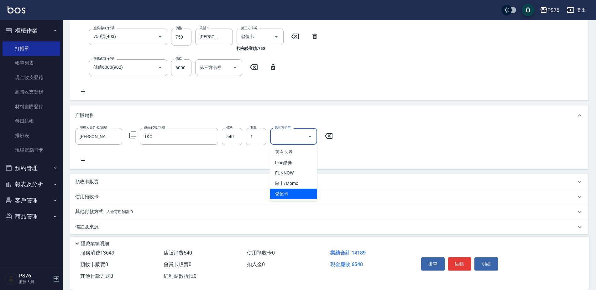
click at [282, 194] on span "儲值卡" at bounding box center [293, 193] width 47 height 10
click at [461, 261] on button "結帳" at bounding box center [460, 263] width 24 height 13
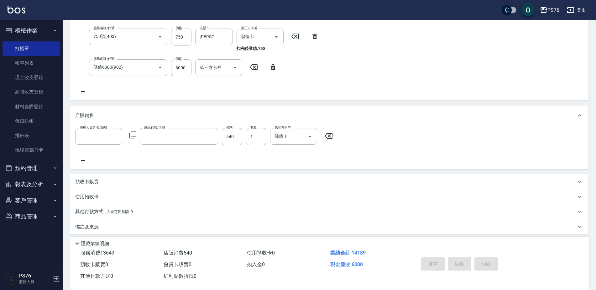
scroll to position [0, 0]
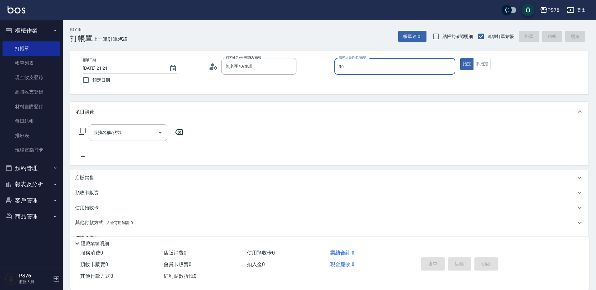
click at [461, 58] on button "指定" at bounding box center [467, 64] width 13 height 12
click at [354, 60] on div "服務人員姓名/編號" at bounding box center [394, 66] width 121 height 17
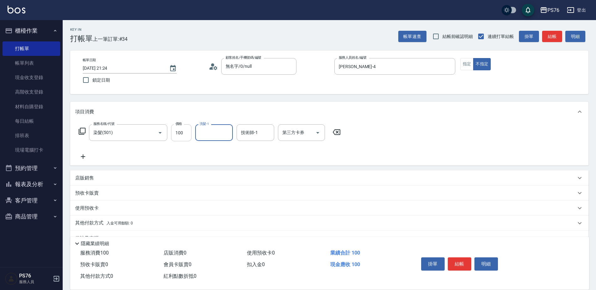
click at [180, 132] on input "100" at bounding box center [181, 132] width 20 height 17
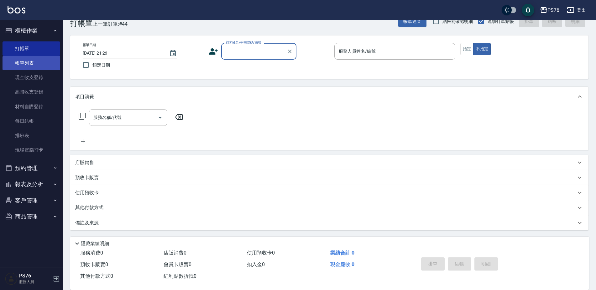
scroll to position [16, 0]
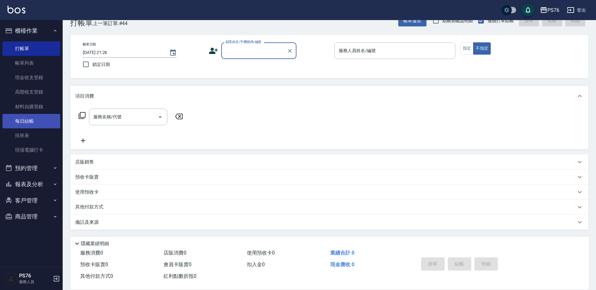
click at [39, 114] on link "每日結帳" at bounding box center [32, 121] width 58 height 14
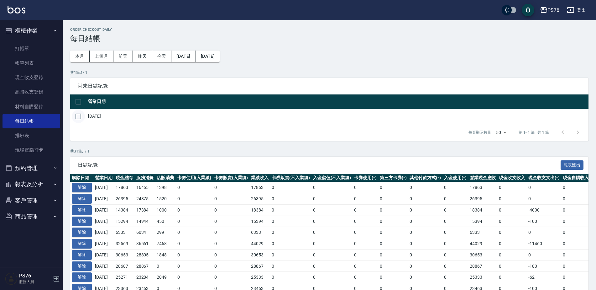
click at [80, 117] on input "checkbox" at bounding box center [78, 116] width 13 height 13
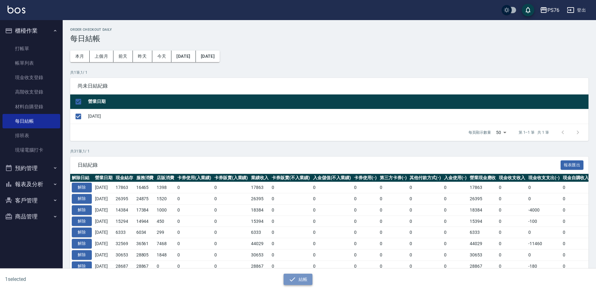
click at [298, 277] on button "結帳" at bounding box center [298, 279] width 29 height 12
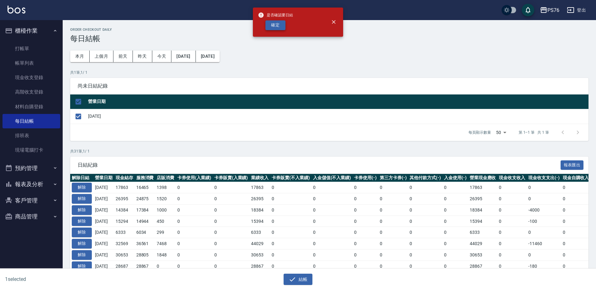
click at [269, 27] on button "確定" at bounding box center [276, 25] width 20 height 10
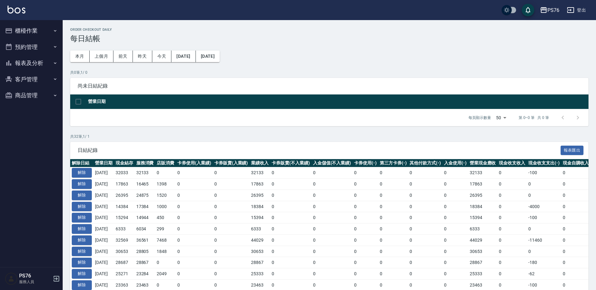
click at [32, 63] on button "報表及分析" at bounding box center [32, 63] width 58 height 16
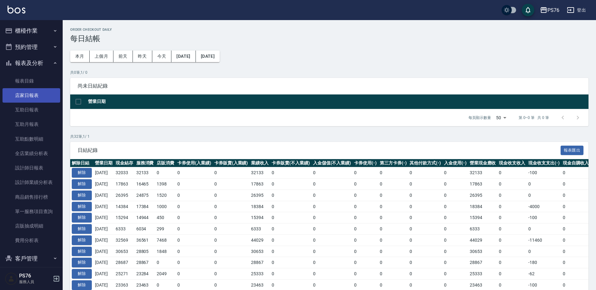
click at [38, 102] on link "店家日報表" at bounding box center [32, 95] width 58 height 14
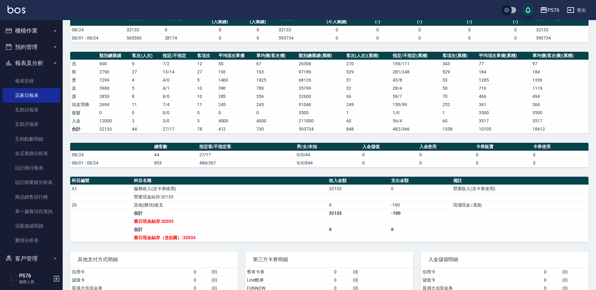
scroll to position [52, 0]
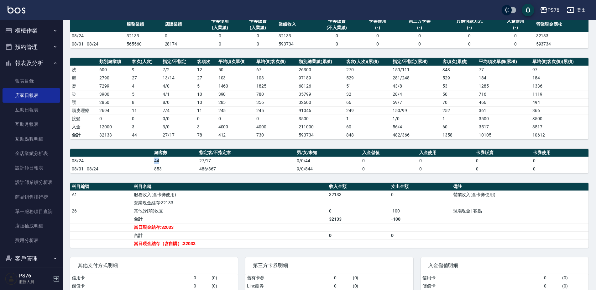
drag, startPoint x: 151, startPoint y: 161, endPoint x: 159, endPoint y: 162, distance: 7.6
click at [159, 162] on tr "08/24 44 27/17 0/0/44 0 0 0 0" at bounding box center [329, 160] width 519 height 8
drag, startPoint x: 159, startPoint y: 162, endPoint x: 130, endPoint y: 133, distance: 40.6
click at [130, 171] on td "08/01 - 08/24" at bounding box center [111, 169] width 82 height 8
drag, startPoint x: 127, startPoint y: 35, endPoint x: 145, endPoint y: 39, distance: 18.2
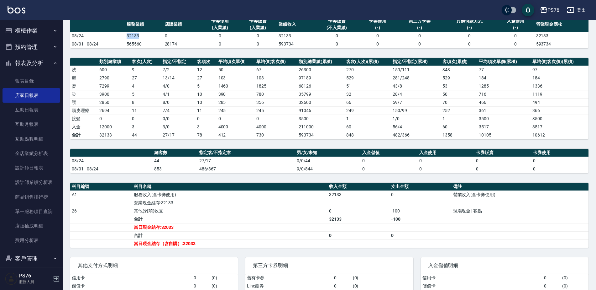
click at [145, 39] on td "32133" at bounding box center [144, 36] width 38 height 8
drag, startPoint x: 145, startPoint y: 39, endPoint x: 152, endPoint y: 74, distance: 36.0
click at [147, 90] on td "5" at bounding box center [145, 94] width 31 height 8
drag, startPoint x: 162, startPoint y: 35, endPoint x: 170, endPoint y: 38, distance: 8.2
click at [170, 38] on tr "08/24 32133 0 0 0 32133 0 0 0 0 0 32133" at bounding box center [329, 36] width 519 height 8
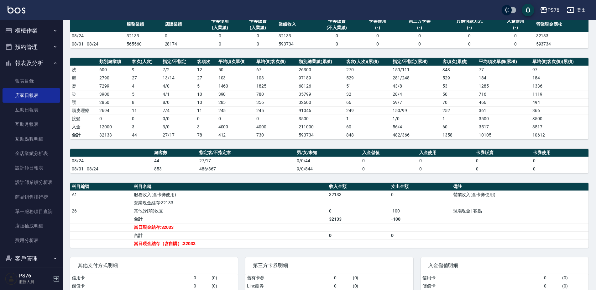
click at [140, 106] on td "11" at bounding box center [145, 110] width 31 height 8
drag, startPoint x: 128, startPoint y: 108, endPoint x: 137, endPoint y: 110, distance: 9.4
click at [137, 110] on tr "頭皮理療 2694 11 7 / 4 11 245 245 91046 249 150 / 99 252 361 366" at bounding box center [329, 110] width 519 height 8
drag, startPoint x: 137, startPoint y: 110, endPoint x: 137, endPoint y: 137, distance: 27.0
click at [137, 137] on td "44" at bounding box center [145, 135] width 31 height 8
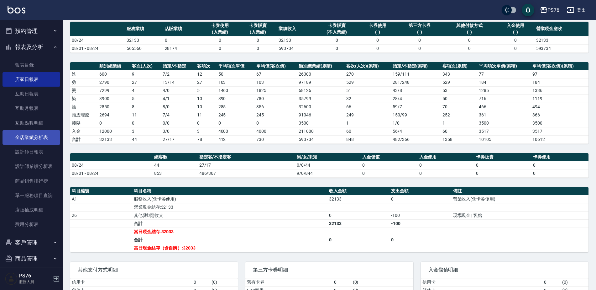
scroll to position [23, 0]
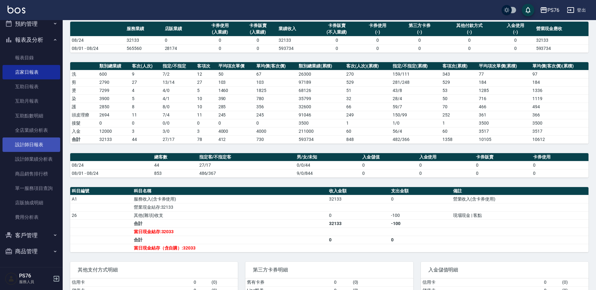
click at [33, 139] on link "設計師日報表" at bounding box center [32, 144] width 58 height 14
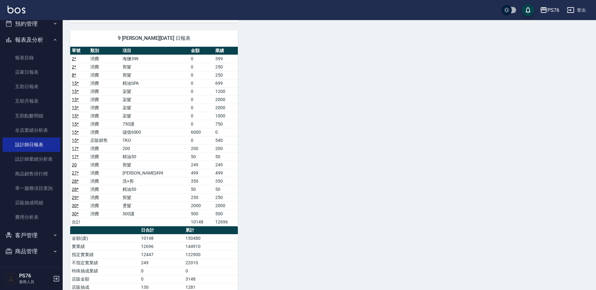
scroll to position [467, 0]
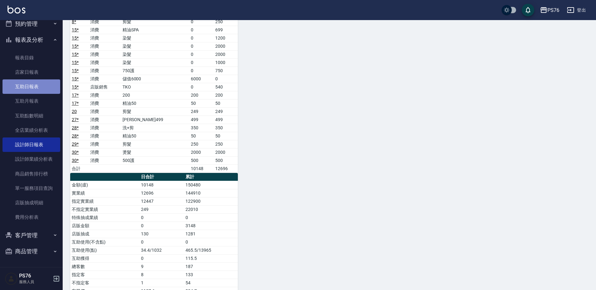
click at [36, 88] on link "互助日報表" at bounding box center [32, 86] width 58 height 14
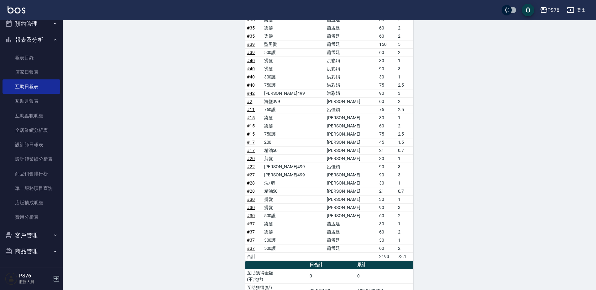
scroll to position [430, 0]
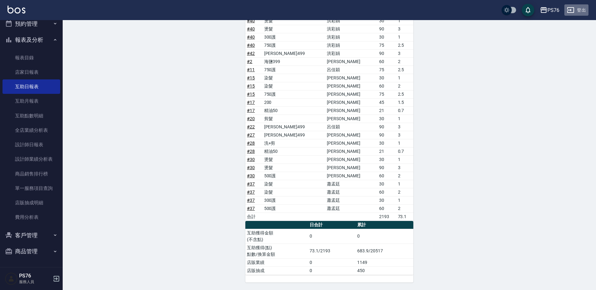
click at [580, 11] on button "登出" at bounding box center [577, 10] width 24 height 12
